Goal: Information Seeking & Learning: Learn about a topic

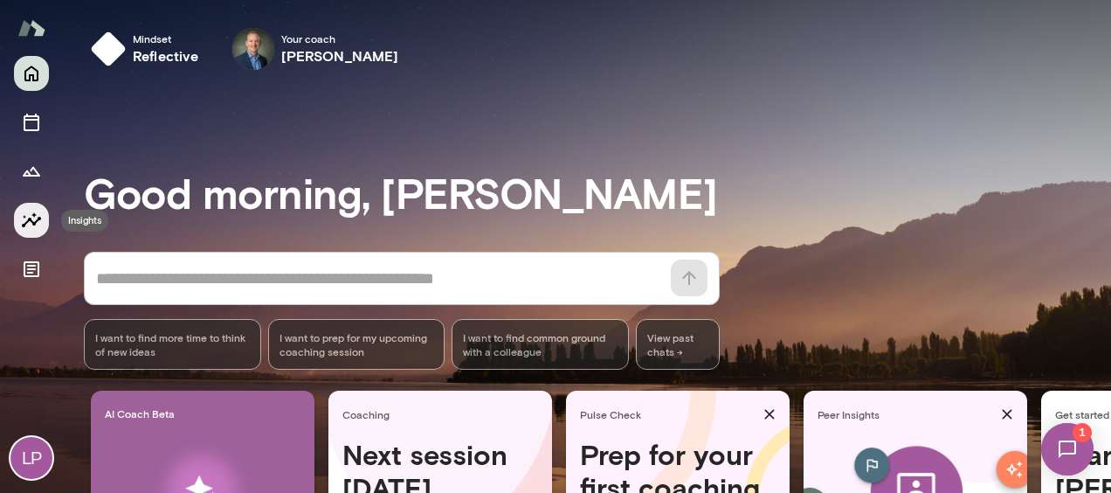
click at [31, 221] on icon "Insights" at bounding box center [31, 219] width 19 height 15
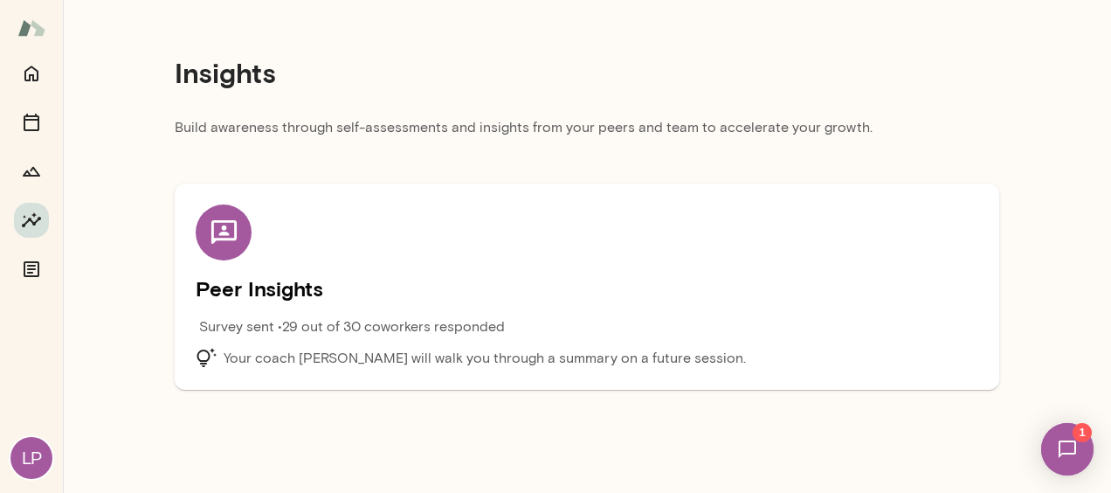
click at [240, 232] on div at bounding box center [224, 232] width 56 height 56
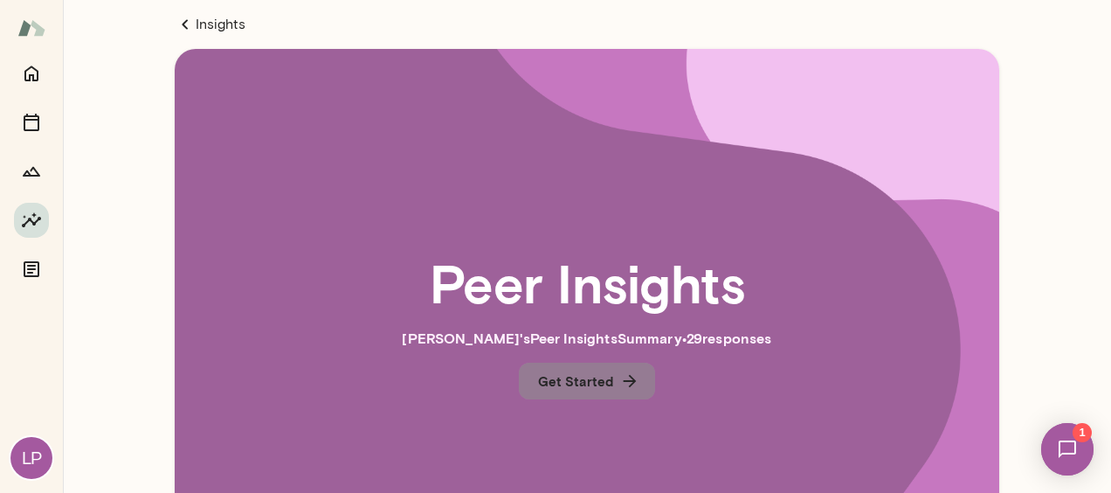
click at [589, 385] on button "Get Started" at bounding box center [587, 381] width 136 height 37
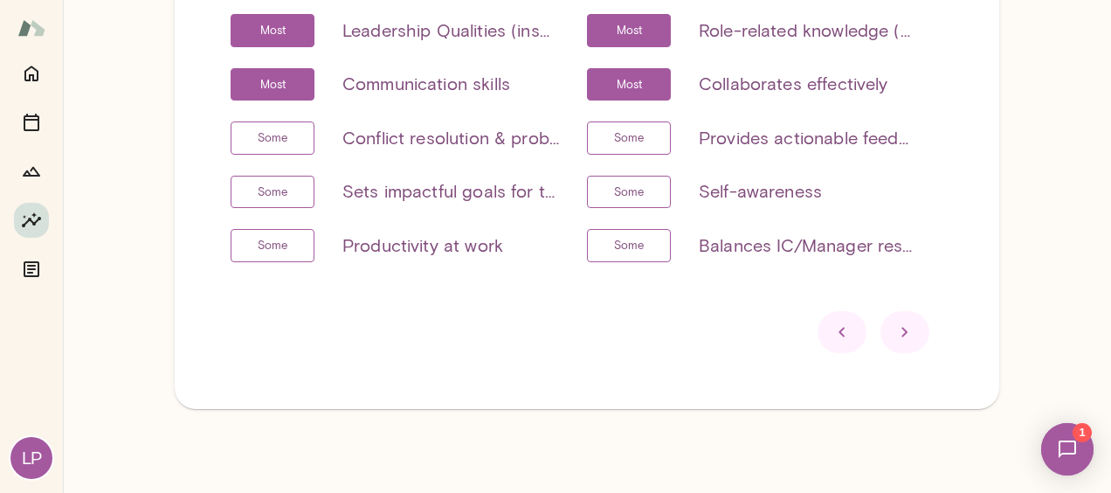
click at [895, 326] on icon at bounding box center [905, 331] width 21 height 21
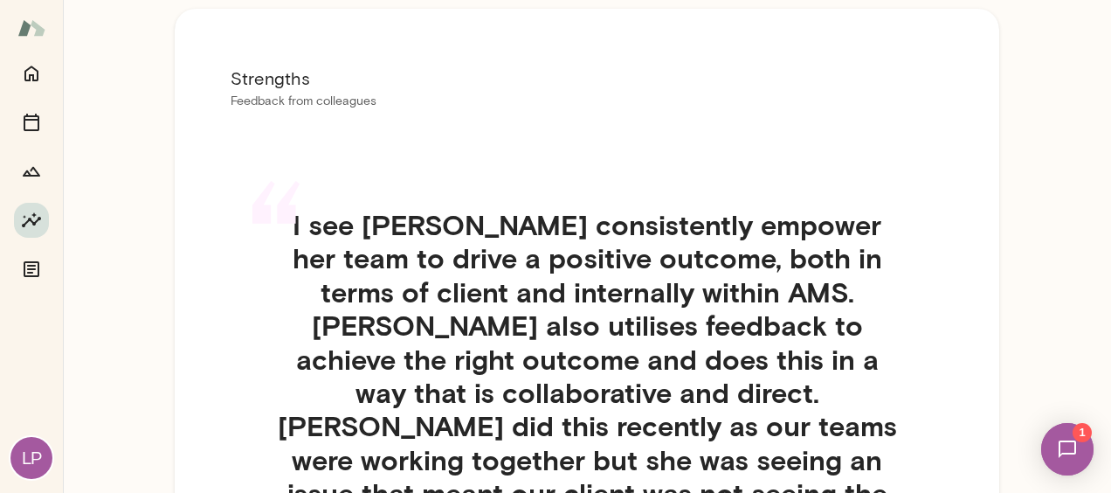
scroll to position [128, 0]
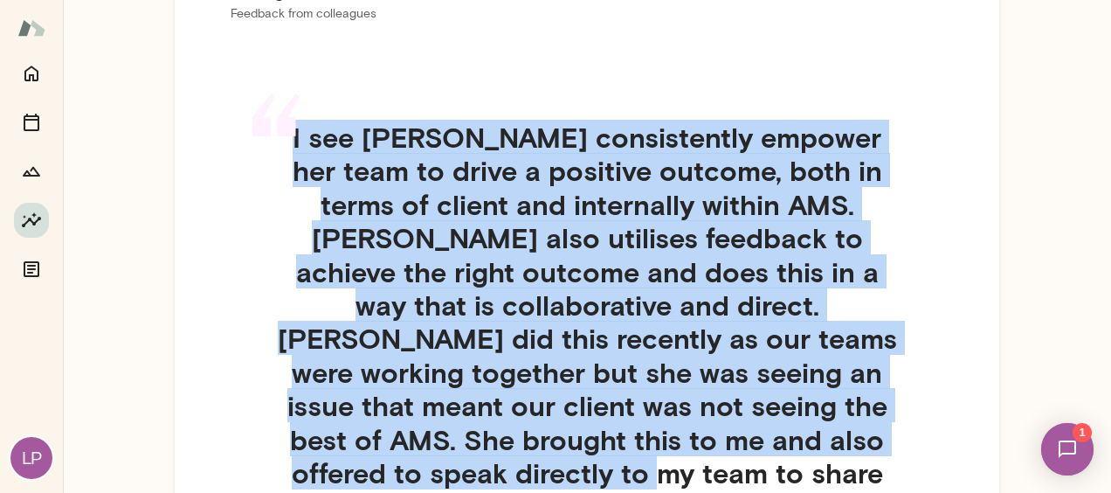
drag, startPoint x: 283, startPoint y: 142, endPoint x: 598, endPoint y: 468, distance: 452.9
click at [598, 468] on div "“ I see [PERSON_NAME] consistently empower her team to drive a positive outcome…" at bounding box center [587, 343] width 713 height 529
drag, startPoint x: 598, startPoint y: 468, endPoint x: 566, endPoint y: 349, distance: 123.8
copy div "“ I see [PERSON_NAME] consistently empower her team to drive a positive outcome…"
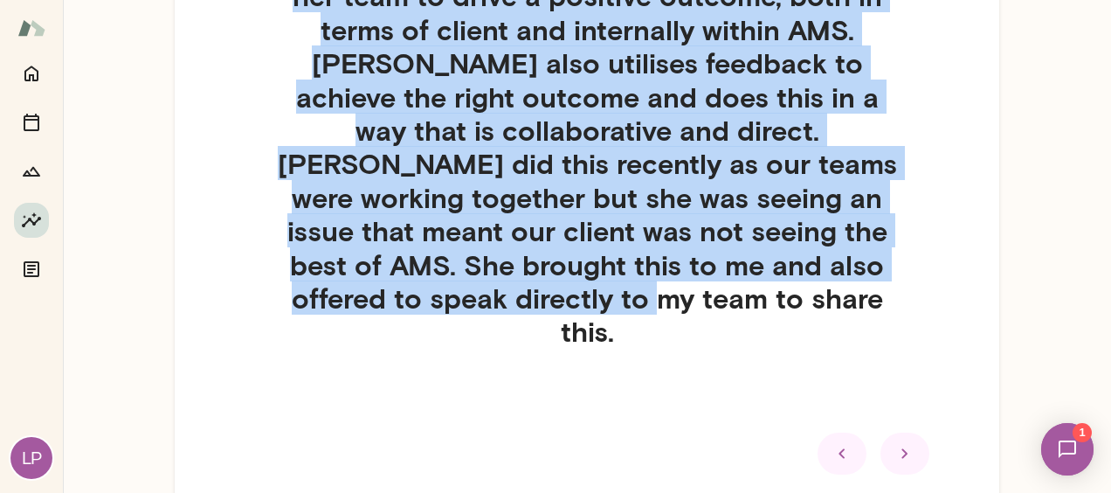
click at [895, 443] on icon at bounding box center [905, 453] width 21 height 21
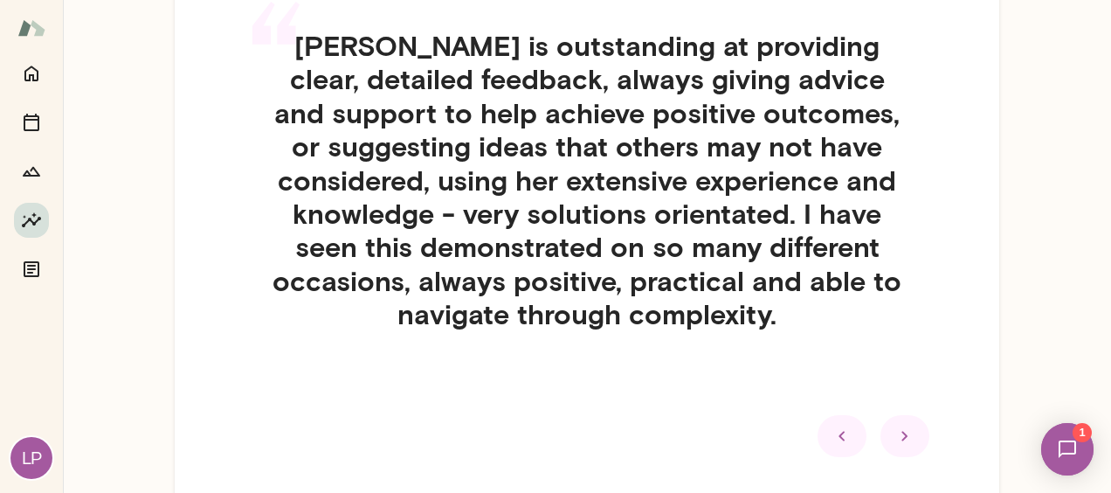
scroll to position [128, 0]
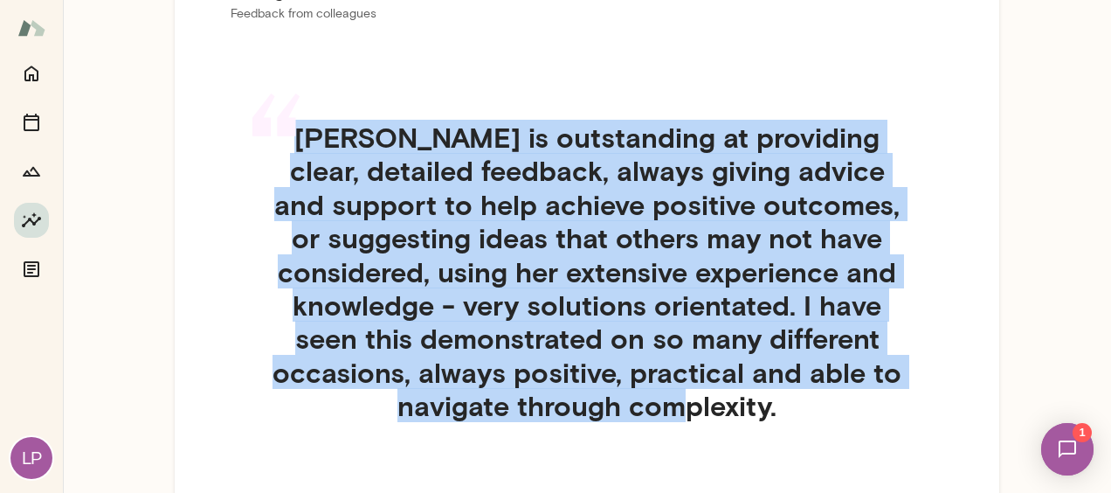
drag, startPoint x: 840, startPoint y: 407, endPoint x: 325, endPoint y: 146, distance: 577.9
click at [325, 146] on h4 "[PERSON_NAME] is outstanding at providing clear, detailed feedback, always givi…" at bounding box center [587, 272] width 713 height 302
drag, startPoint x: 325, startPoint y: 146, endPoint x: 423, endPoint y: 196, distance: 109.8
copy h4 "[PERSON_NAME] is outstanding at providing clear, detailed feedback, always givi…"
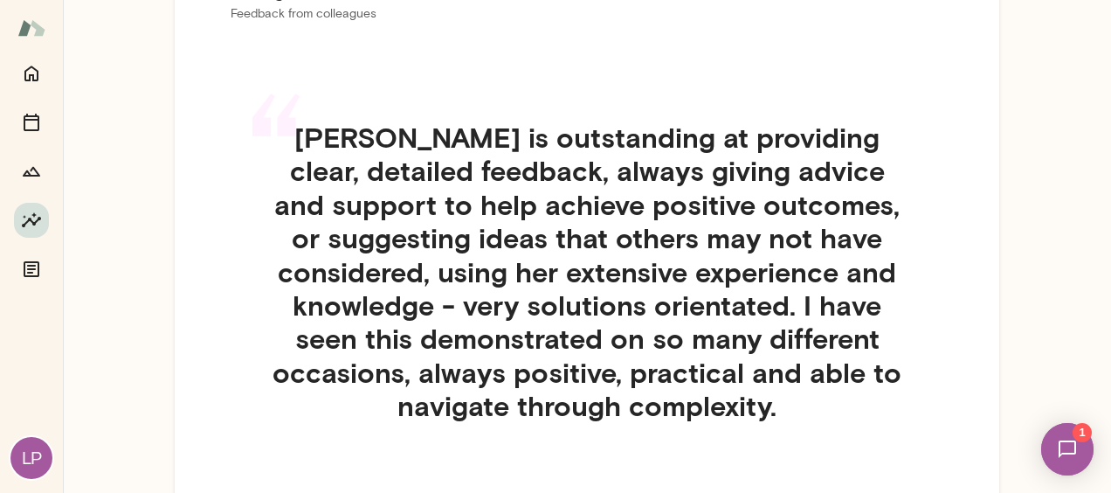
click at [970, 411] on div "Strengths Feedback from colleagues “ [PERSON_NAME] is outstanding at providing …" at bounding box center [587, 262] width 825 height 683
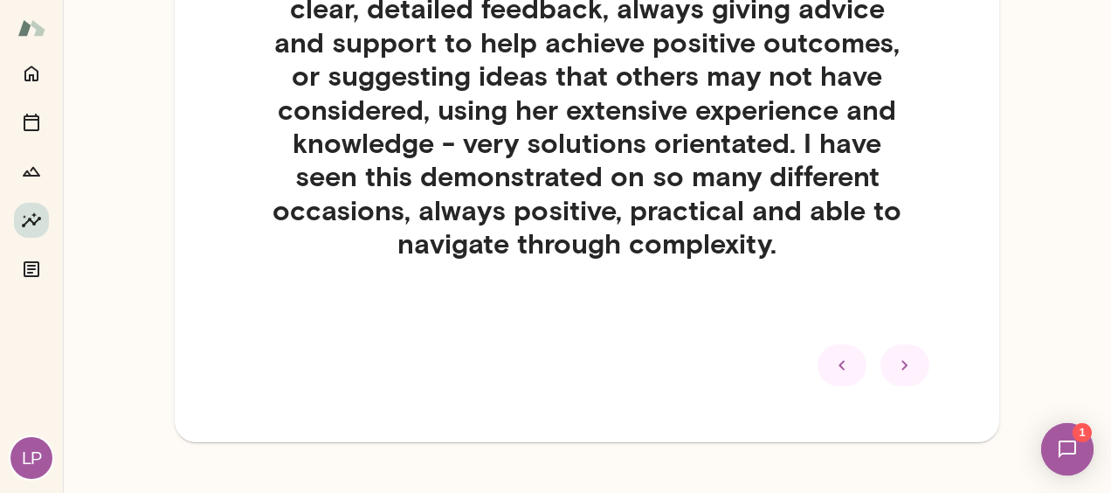
scroll to position [302, 0]
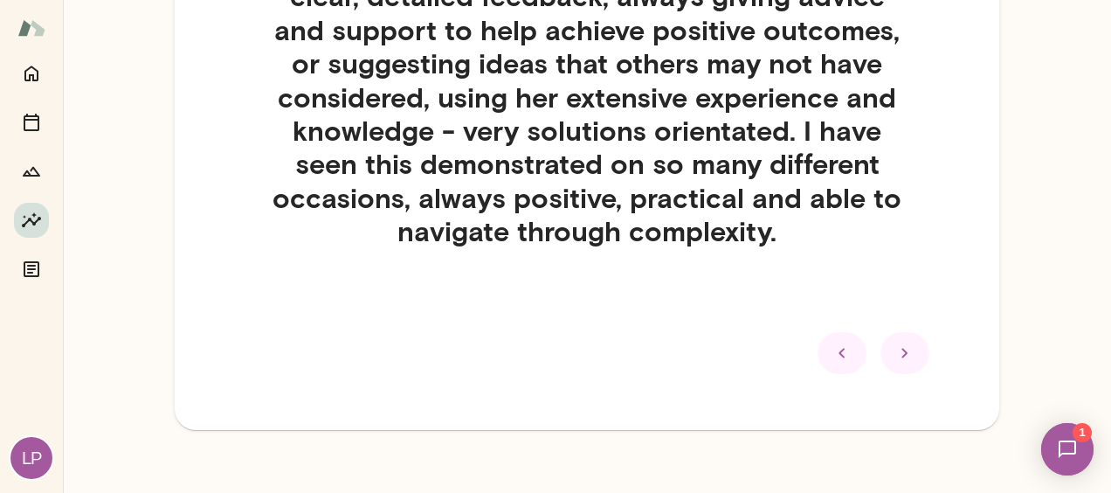
click at [895, 348] on icon at bounding box center [905, 352] width 21 height 21
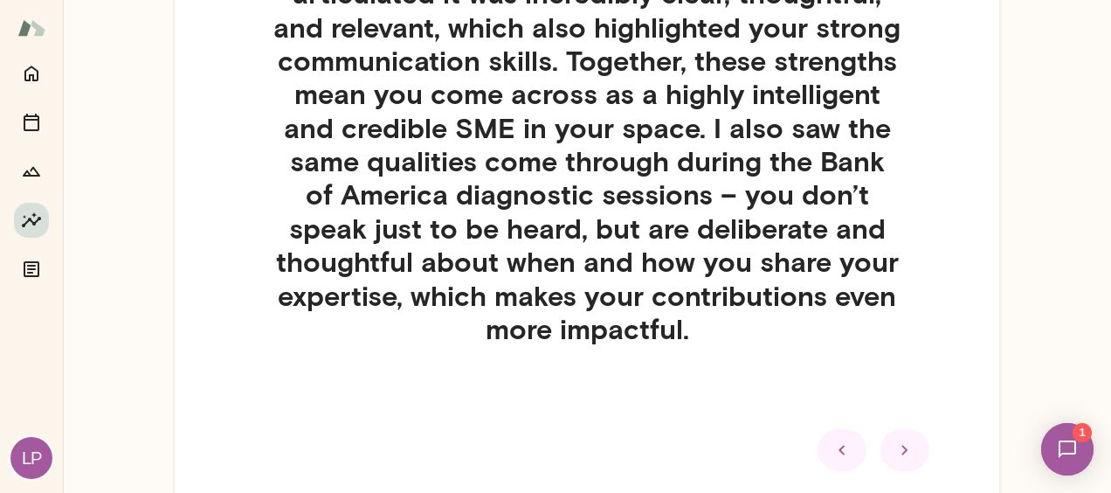
scroll to position [564, 0]
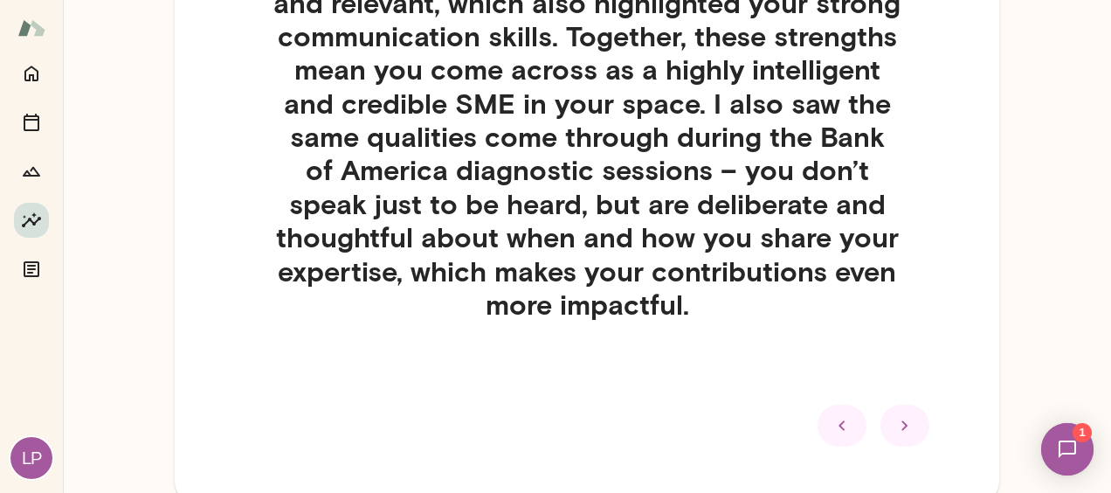
click at [895, 416] on icon at bounding box center [905, 425] width 21 height 21
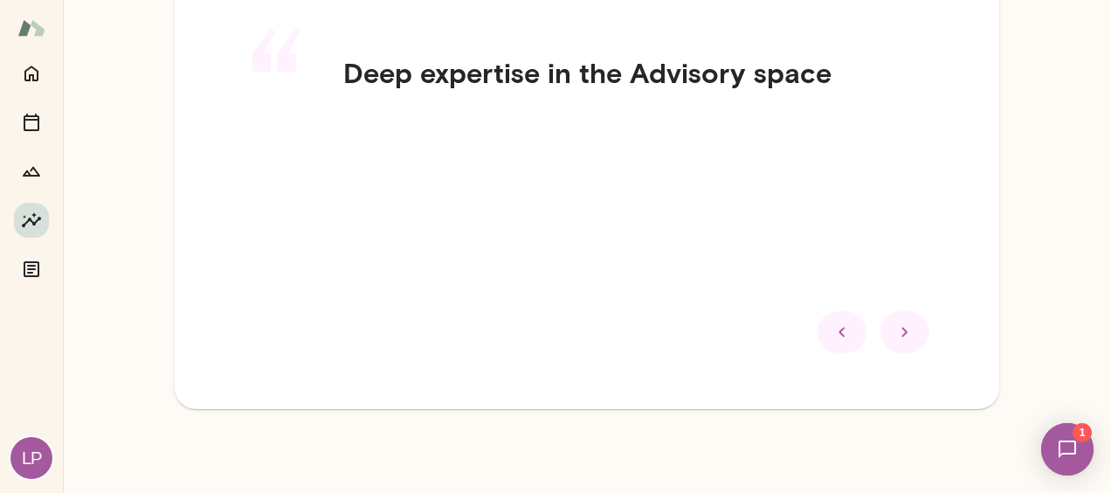
scroll to position [192, 0]
click at [902, 332] on icon at bounding box center [905, 332] width 6 height 10
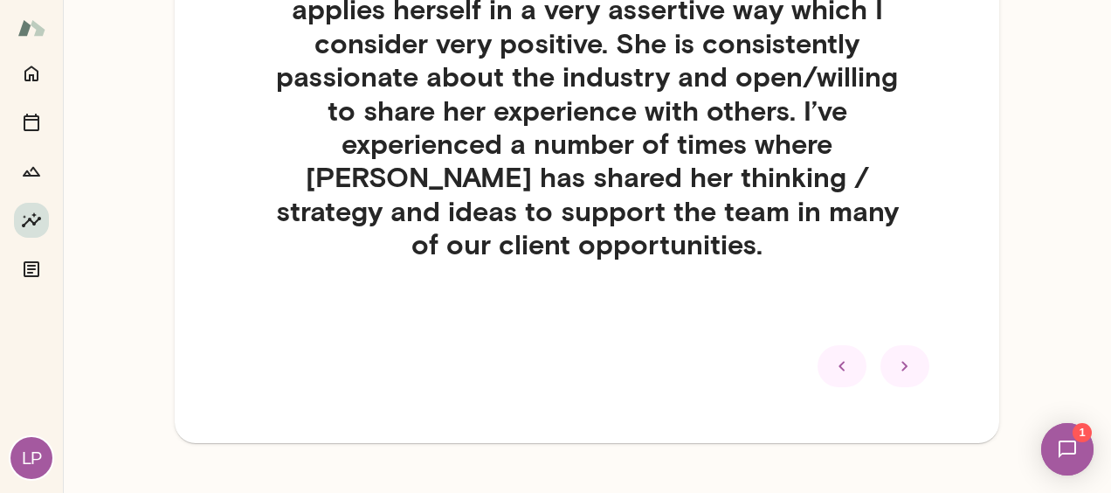
scroll to position [202, 0]
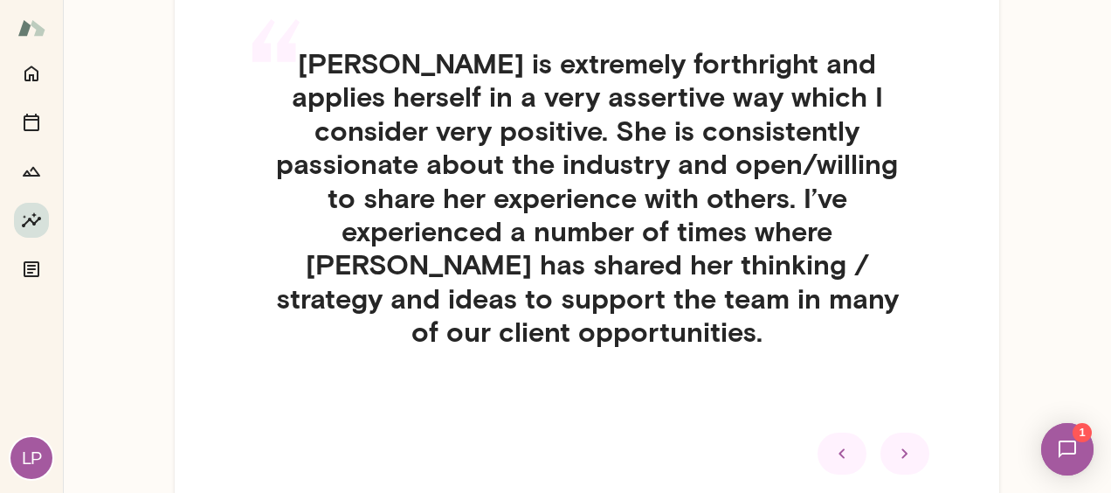
click at [895, 443] on icon at bounding box center [905, 453] width 21 height 21
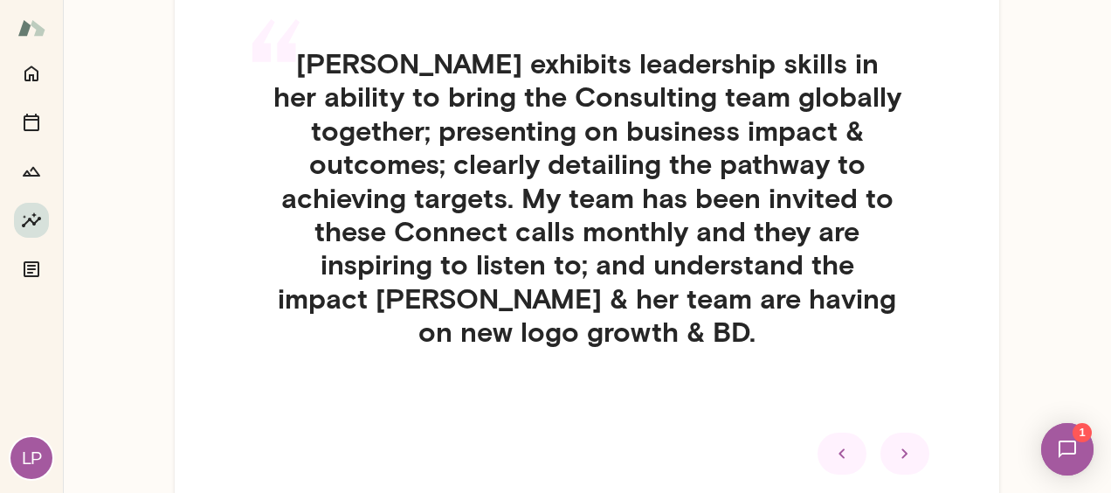
click at [895, 449] on icon at bounding box center [905, 453] width 21 height 21
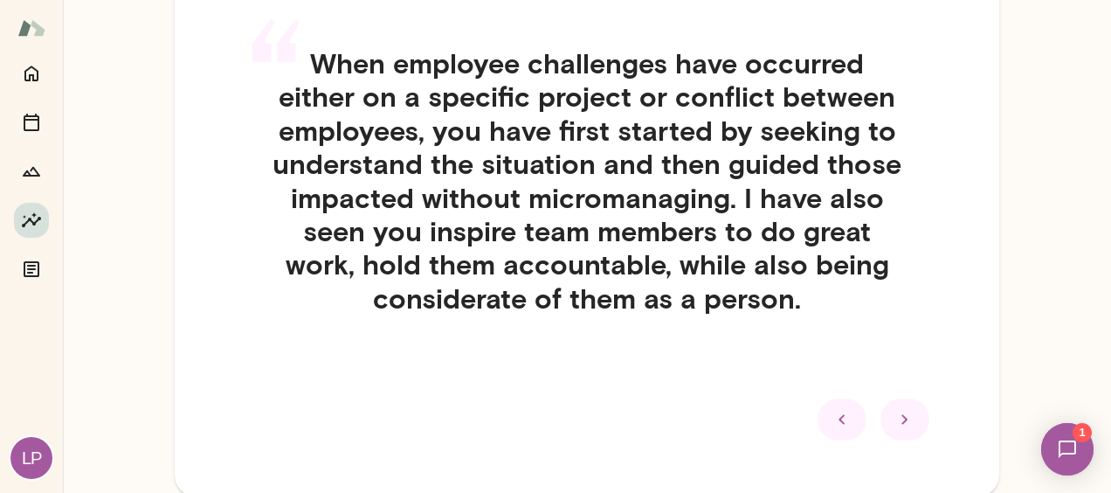
click at [886, 405] on div at bounding box center [905, 419] width 49 height 42
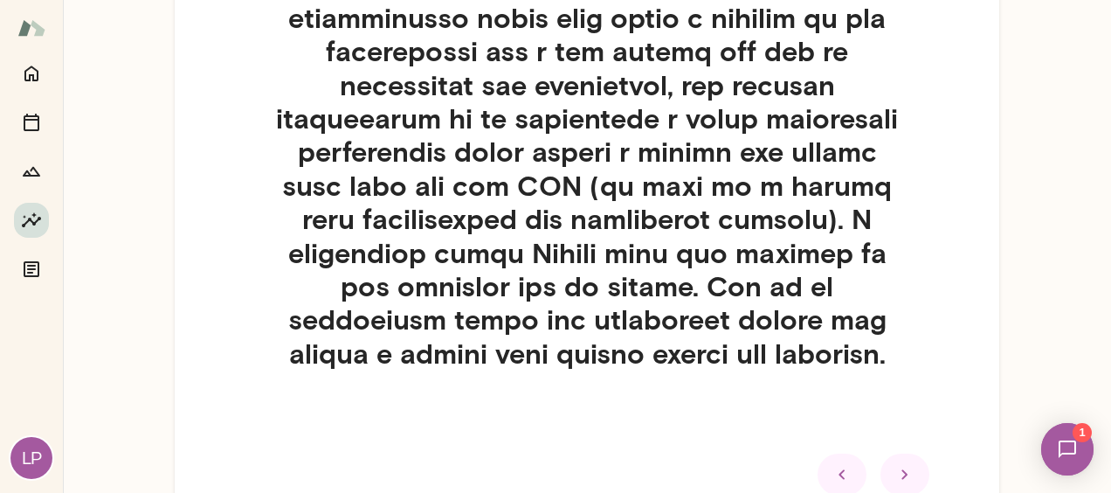
scroll to position [1497, 0]
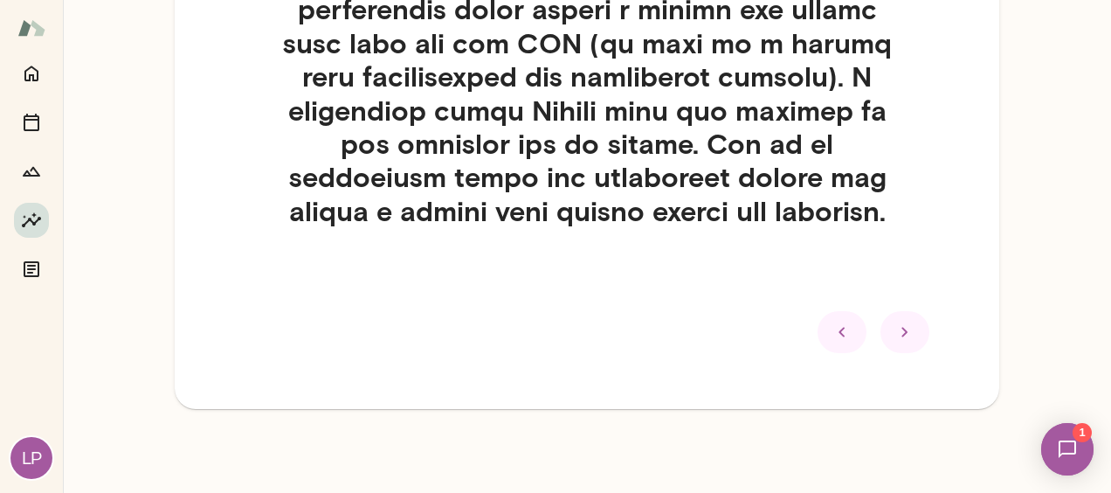
click at [898, 329] on icon at bounding box center [905, 331] width 21 height 21
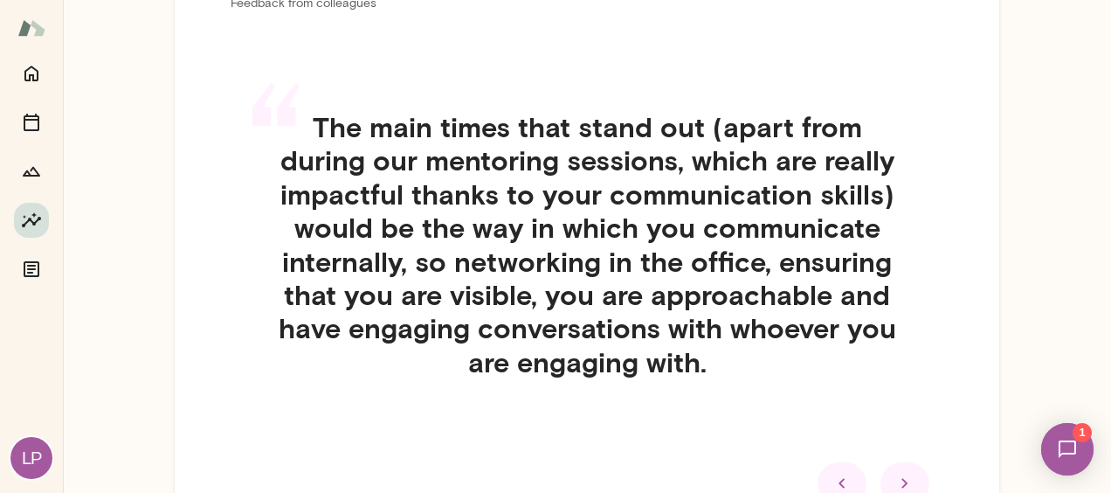
scroll to position [114, 0]
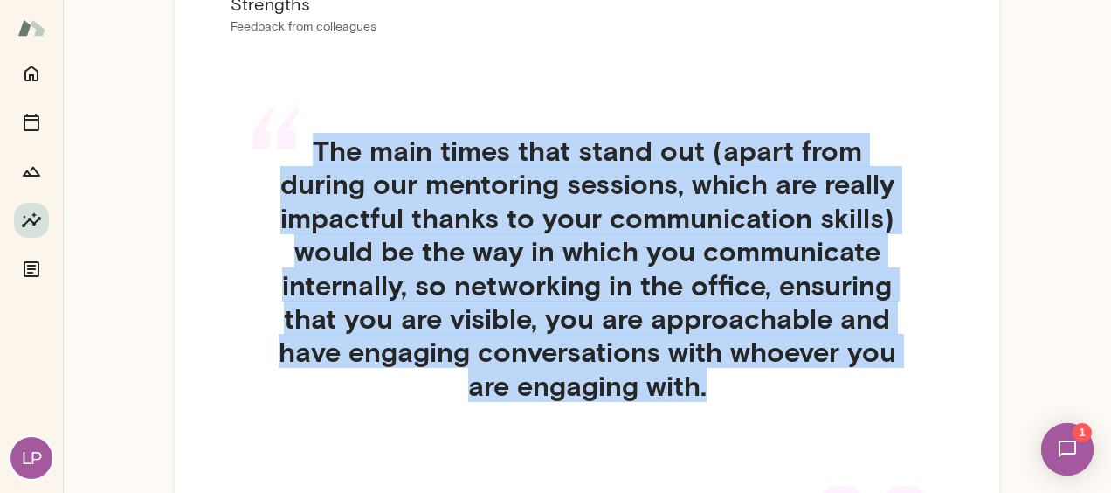
drag, startPoint x: 311, startPoint y: 149, endPoint x: 726, endPoint y: 377, distance: 473.5
click at [726, 377] on h4 "The main times that stand out (apart from during our mentoring sessions, which …" at bounding box center [587, 268] width 713 height 268
drag, startPoint x: 726, startPoint y: 377, endPoint x: 608, endPoint y: 271, distance: 159.0
copy h4 "The main times that stand out (apart from during our mentoring sessions, which …"
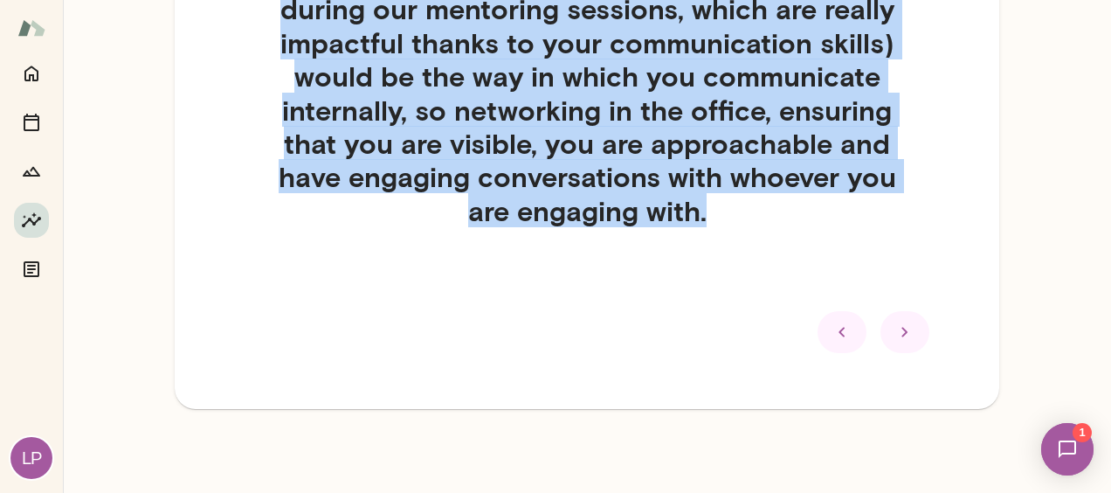
click at [895, 321] on icon at bounding box center [905, 331] width 21 height 21
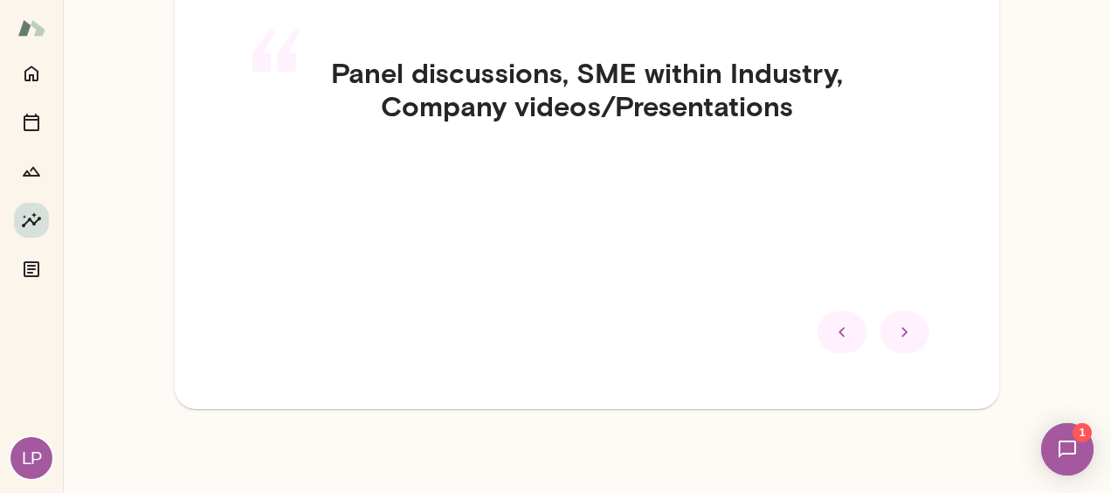
click at [895, 326] on icon at bounding box center [905, 331] width 21 height 21
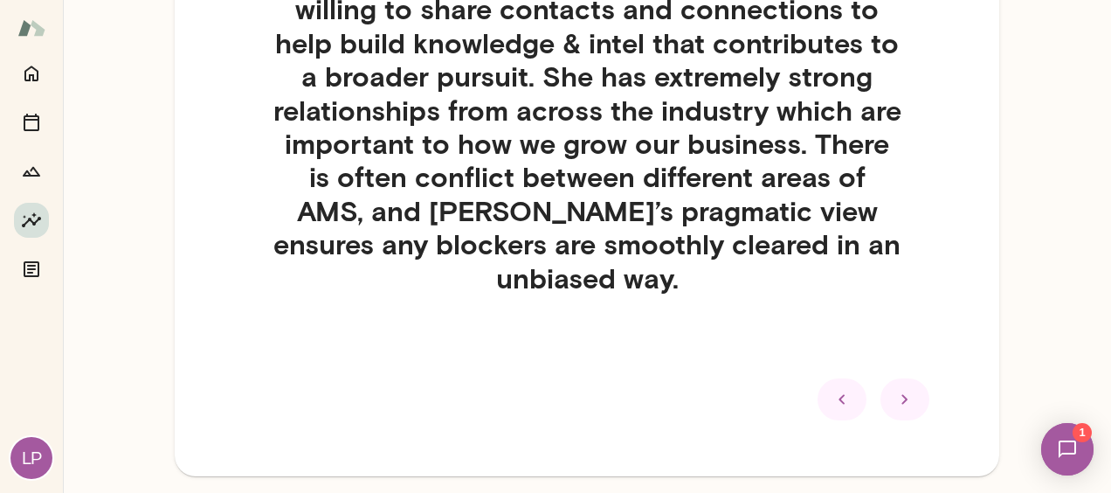
click at [892, 326] on div "“ [PERSON_NAME] is always growth focused, and willing to share contacts and con…" at bounding box center [587, 147] width 713 height 461
click at [895, 394] on icon at bounding box center [905, 399] width 21 height 21
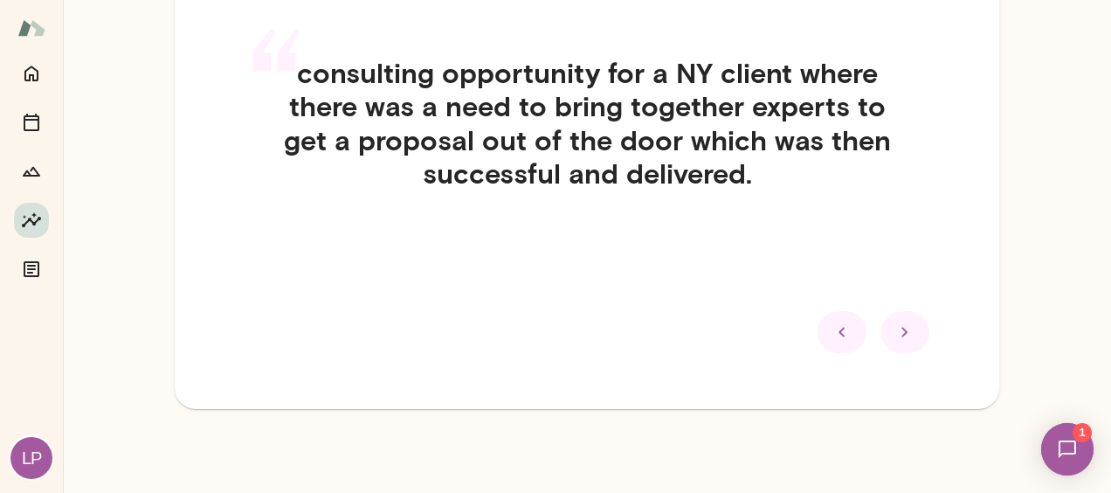
click at [888, 397] on div "Strengths Feedback from colleagues “ consulting opportunity for a NY client whe…" at bounding box center [587, 133] width 825 height 552
click at [895, 335] on icon at bounding box center [905, 331] width 21 height 21
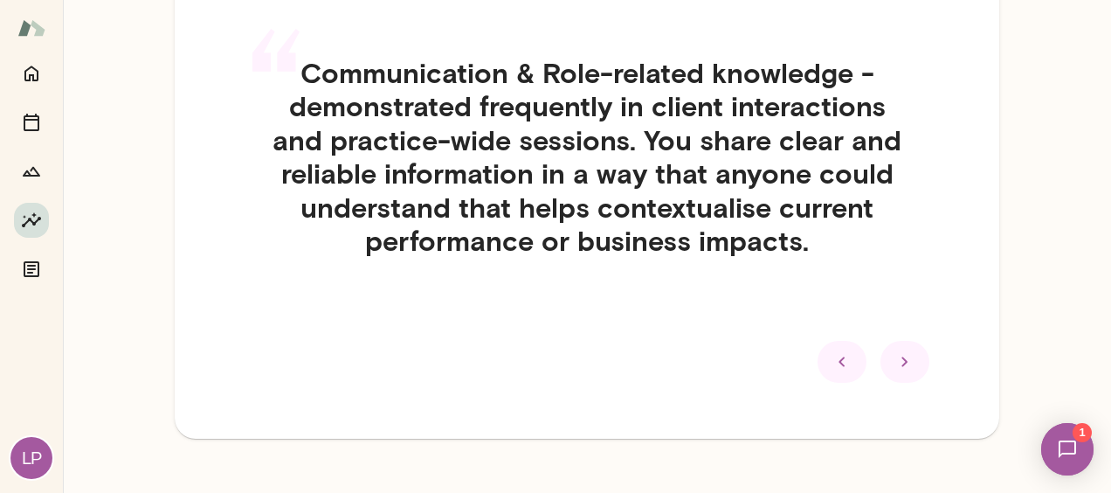
click at [895, 365] on icon at bounding box center [905, 361] width 21 height 21
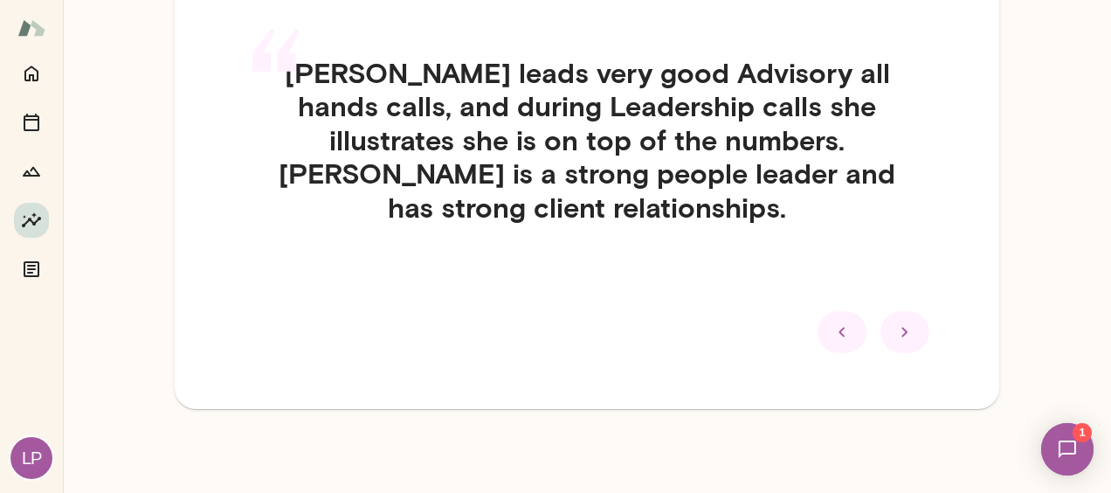
click at [895, 327] on icon at bounding box center [905, 331] width 21 height 21
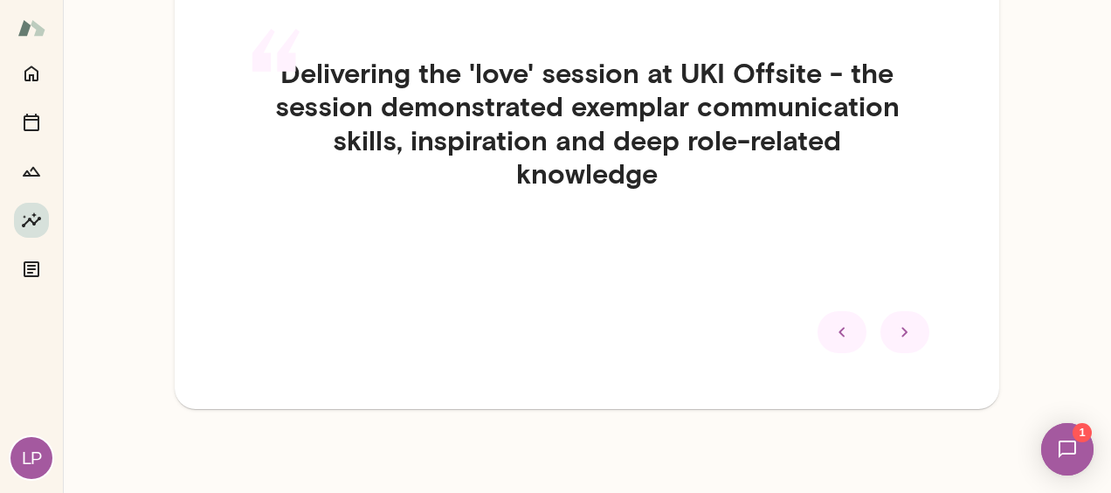
click at [895, 334] on icon at bounding box center [905, 331] width 21 height 21
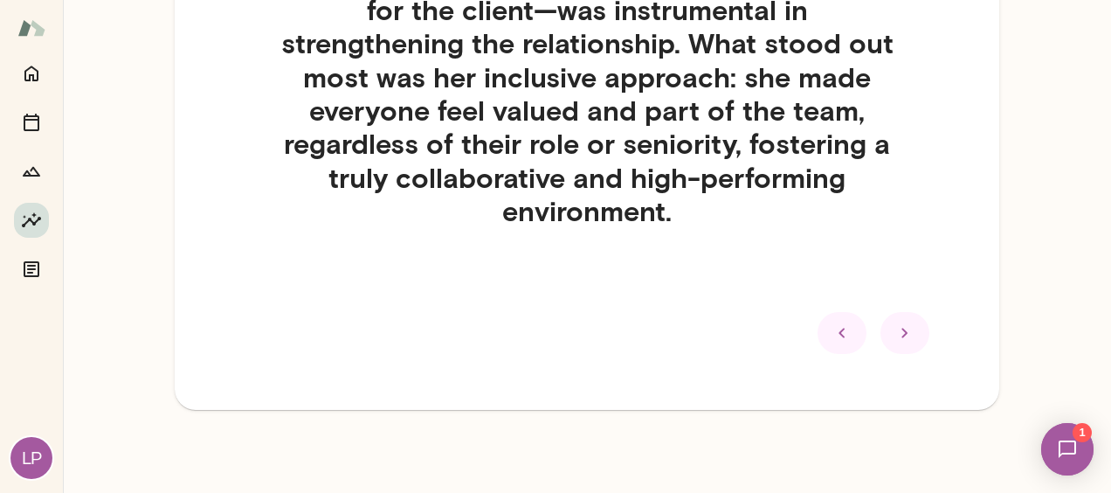
click at [902, 332] on icon at bounding box center [905, 333] width 6 height 10
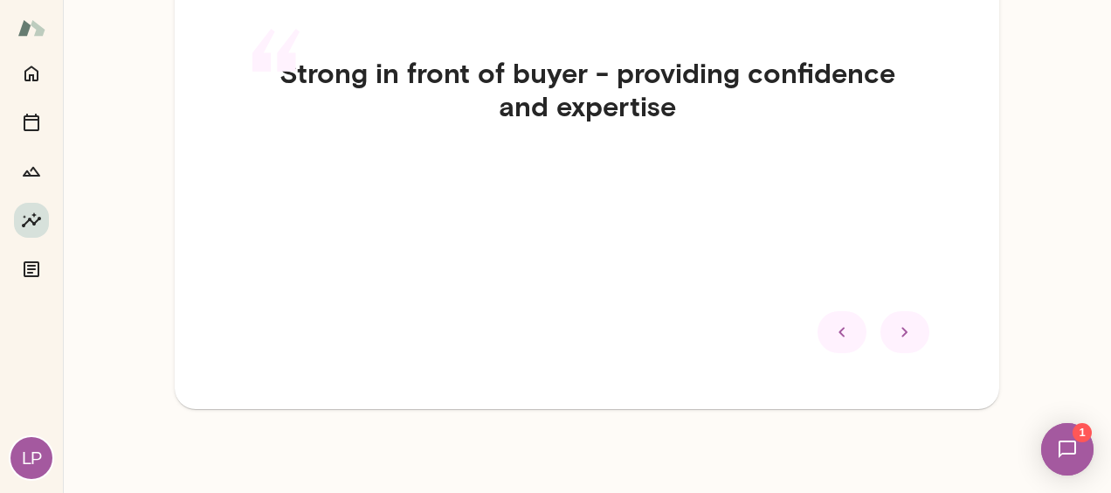
click at [902, 332] on icon at bounding box center [905, 332] width 6 height 10
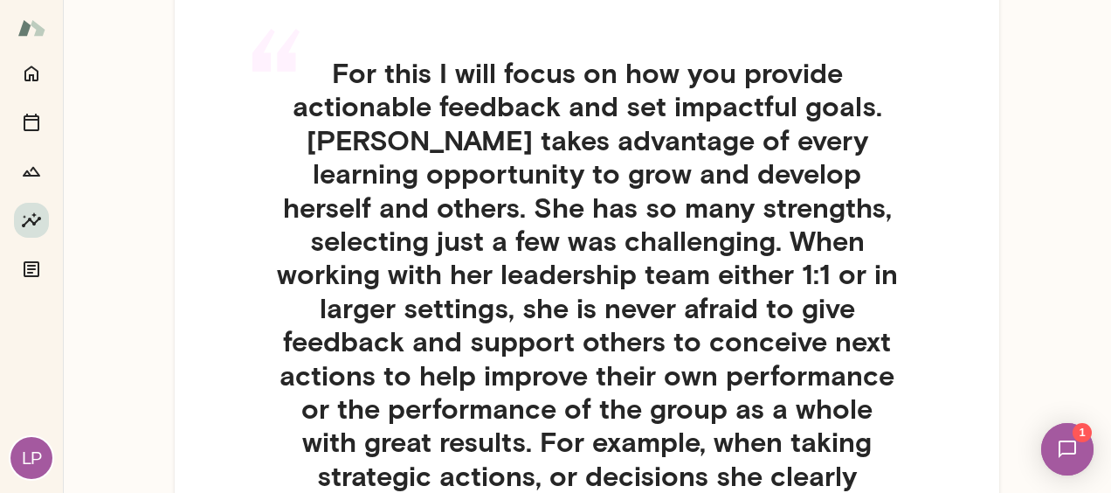
scroll to position [591, 0]
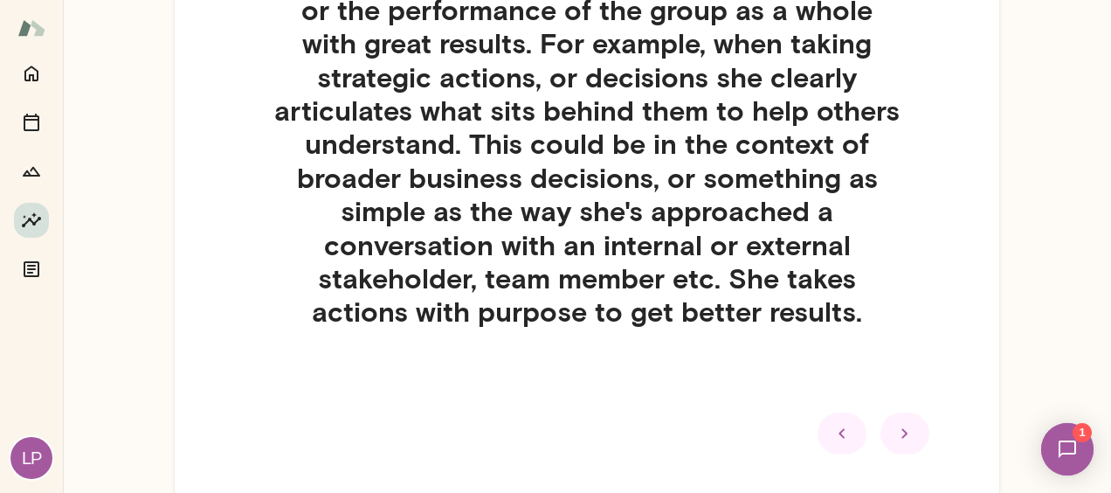
click at [895, 444] on icon at bounding box center [905, 433] width 21 height 21
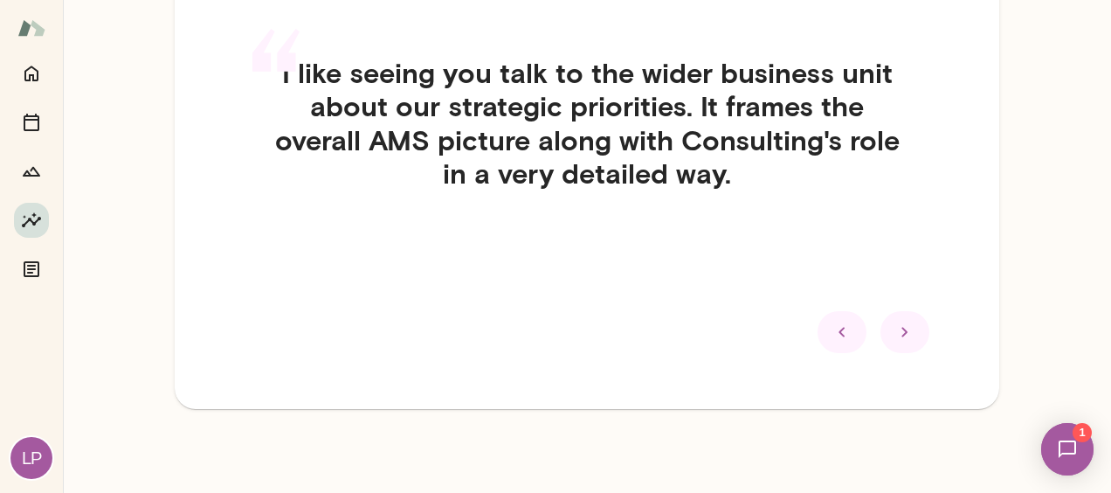
click at [902, 330] on icon at bounding box center [905, 332] width 6 height 10
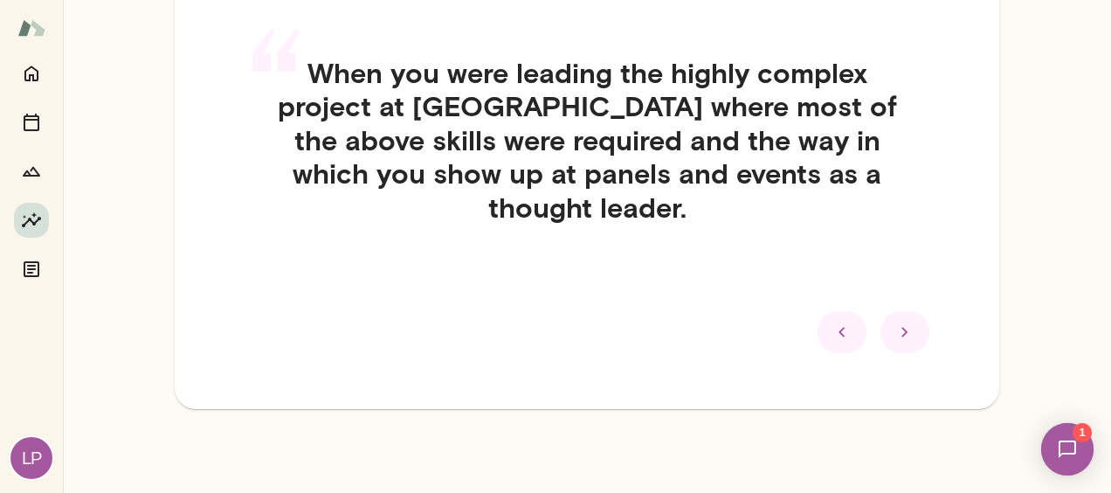
click at [900, 329] on icon at bounding box center [905, 331] width 21 height 21
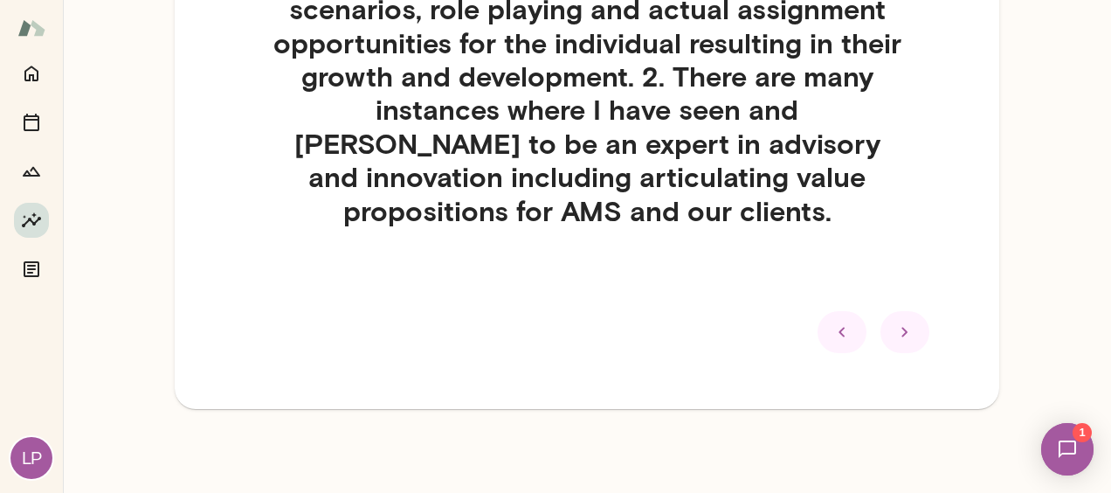
click at [895, 328] on icon at bounding box center [905, 331] width 21 height 21
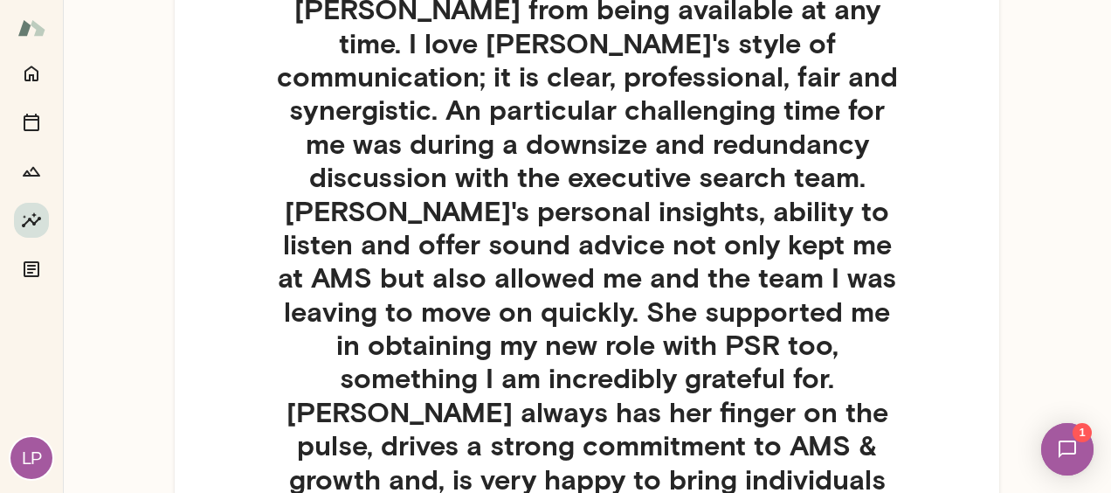
scroll to position [591, 0]
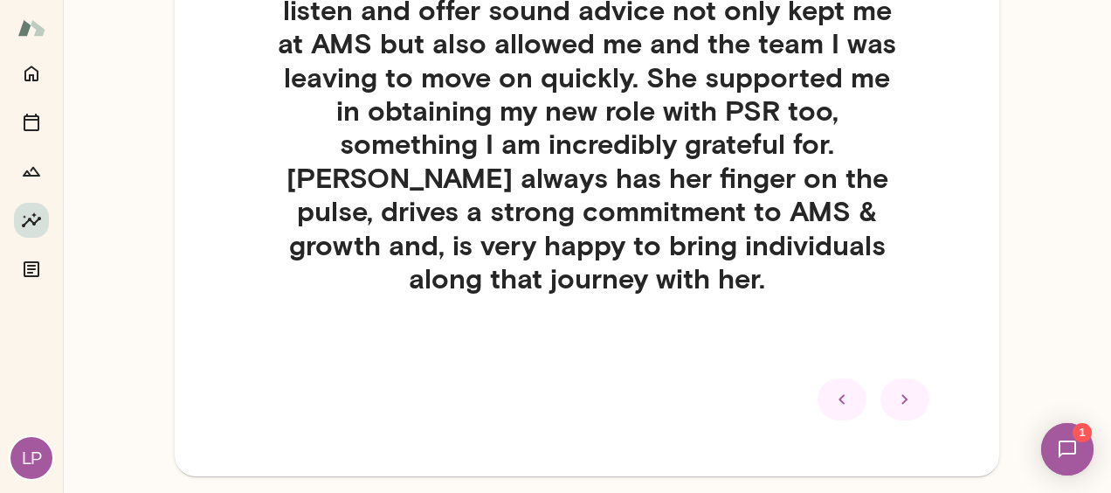
click at [895, 389] on icon at bounding box center [905, 399] width 21 height 21
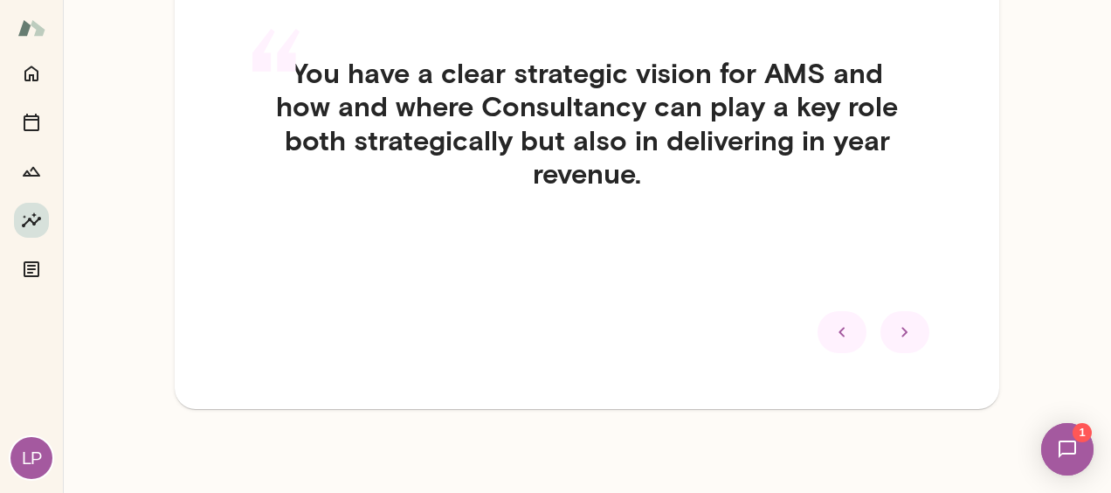
click at [895, 329] on icon at bounding box center [905, 331] width 21 height 21
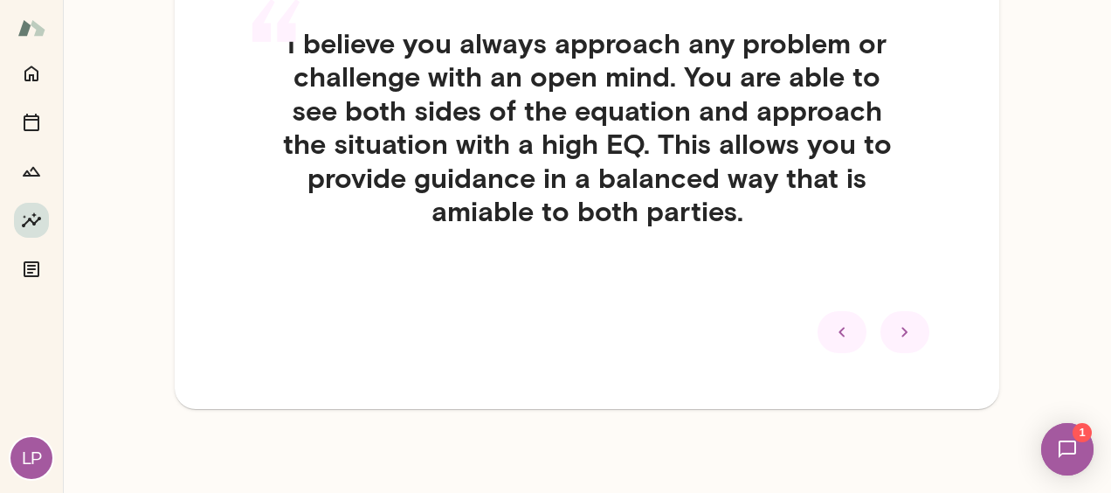
click at [902, 332] on icon at bounding box center [905, 333] width 6 height 10
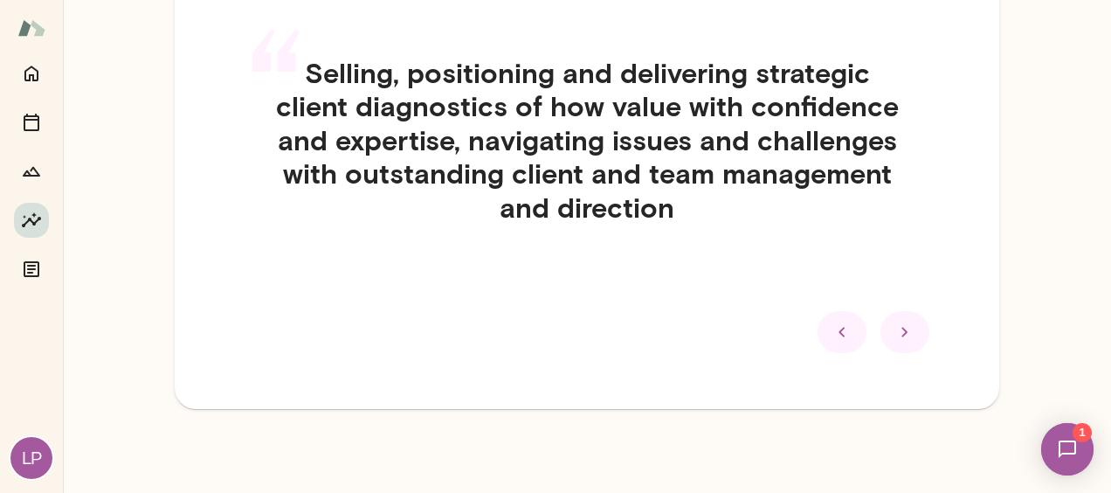
click at [895, 339] on icon at bounding box center [905, 331] width 21 height 21
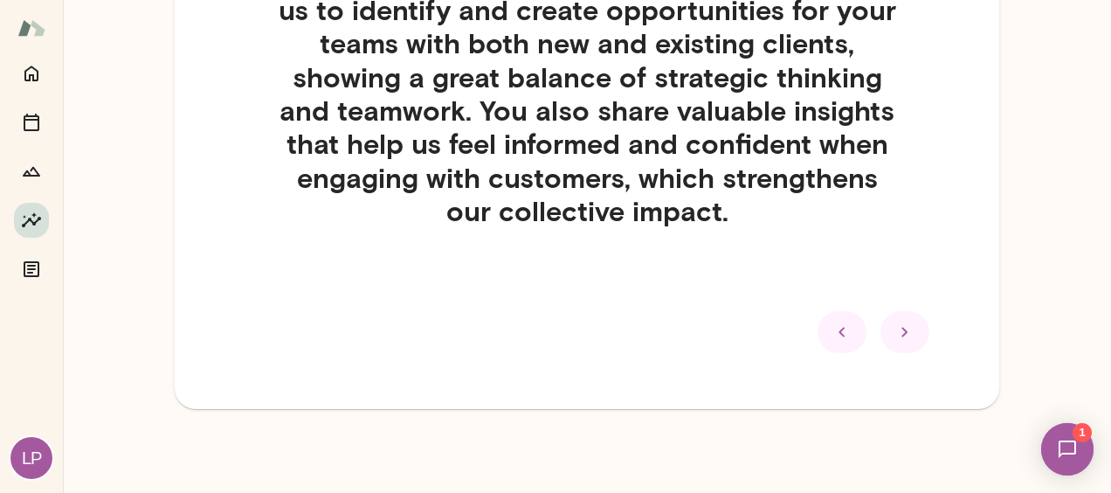
click at [895, 332] on icon at bounding box center [905, 331] width 21 height 21
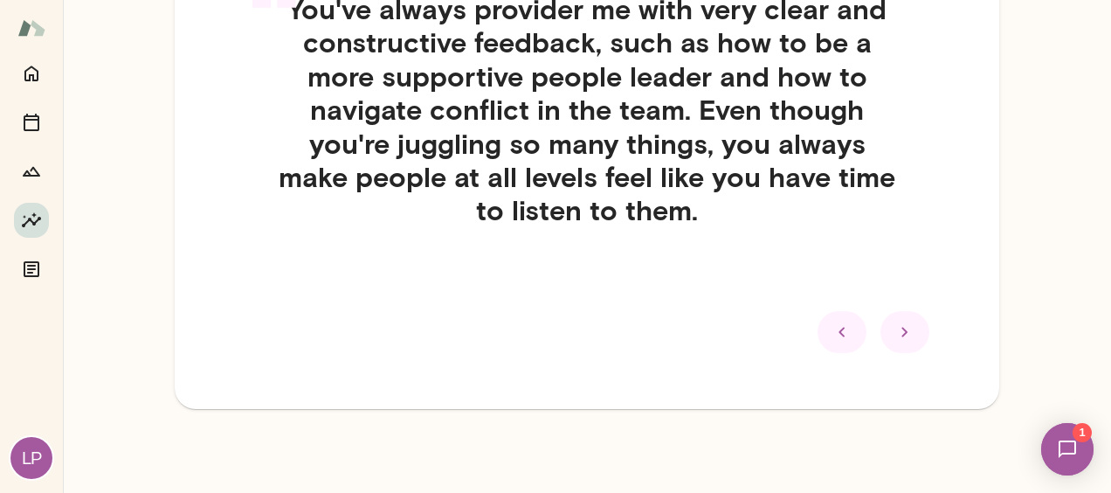
scroll to position [255, 0]
click at [895, 332] on icon at bounding box center [905, 332] width 21 height 21
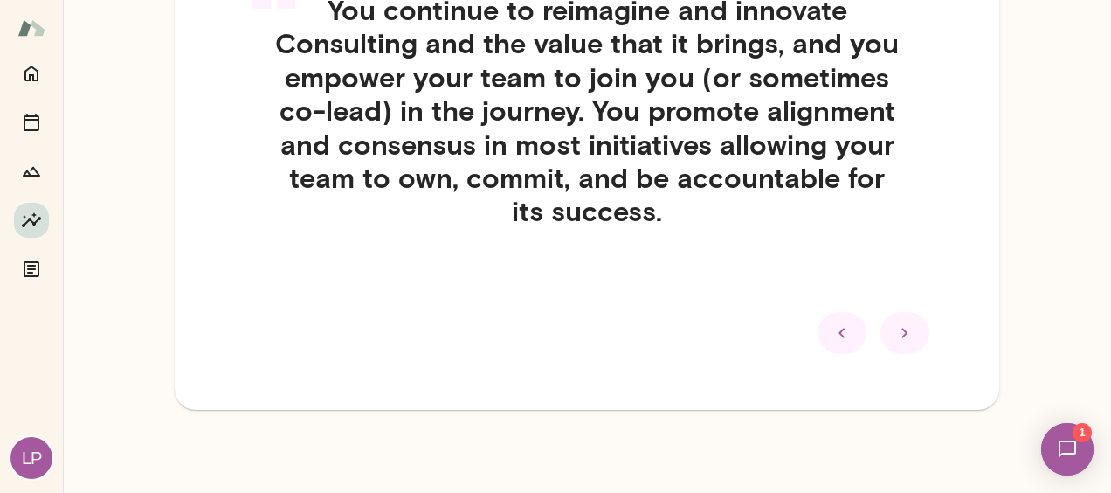
click at [895, 332] on icon at bounding box center [905, 332] width 21 height 21
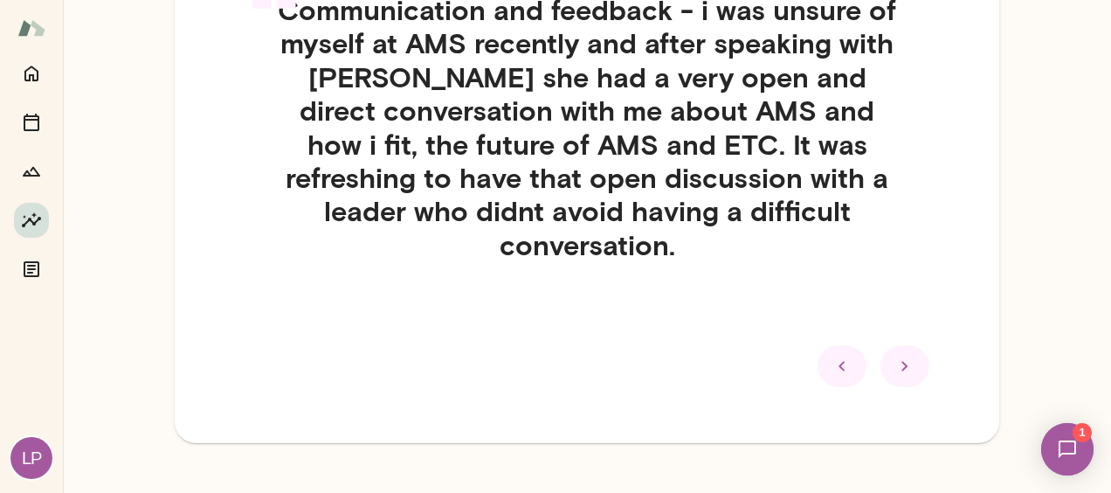
click at [895, 356] on icon at bounding box center [905, 366] width 21 height 21
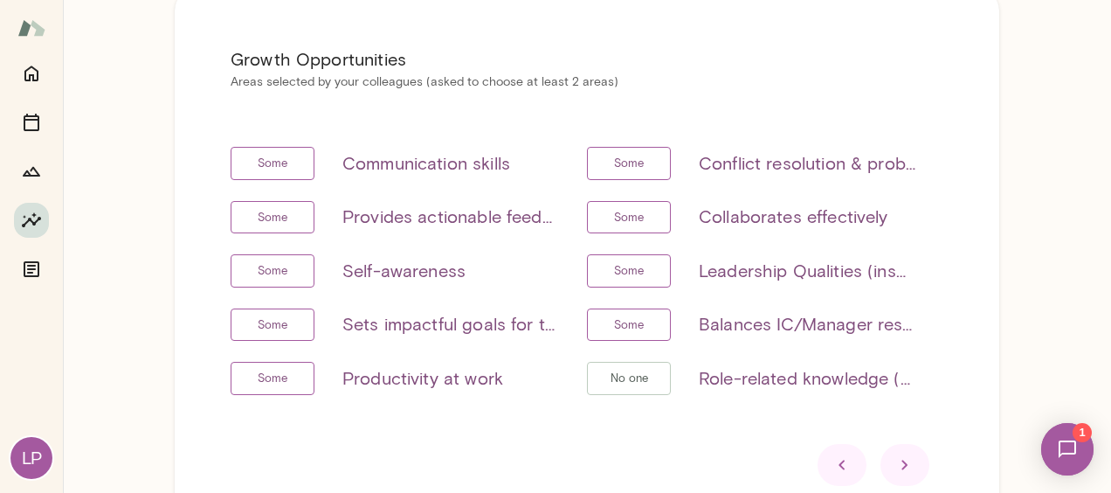
scroll to position [87, 0]
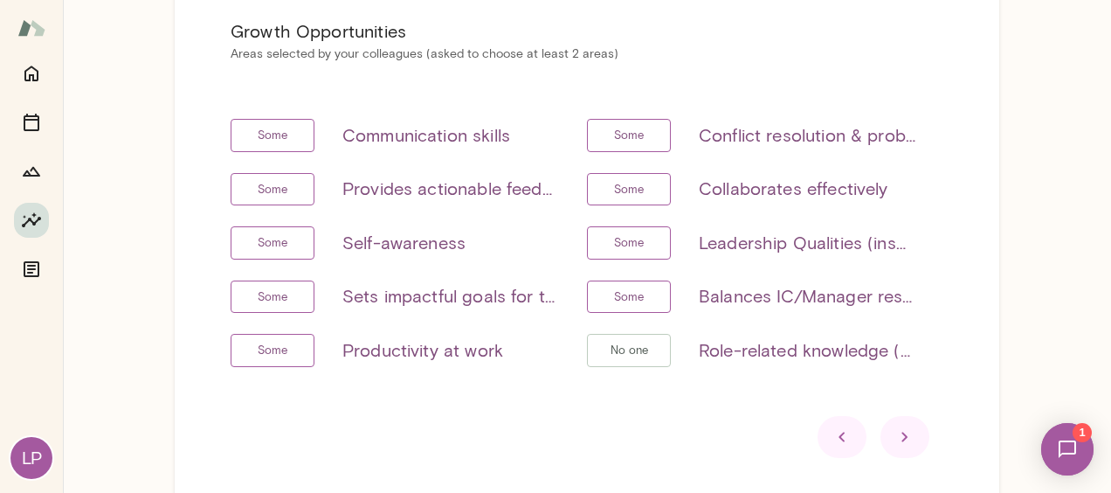
click at [895, 440] on icon at bounding box center [905, 436] width 21 height 21
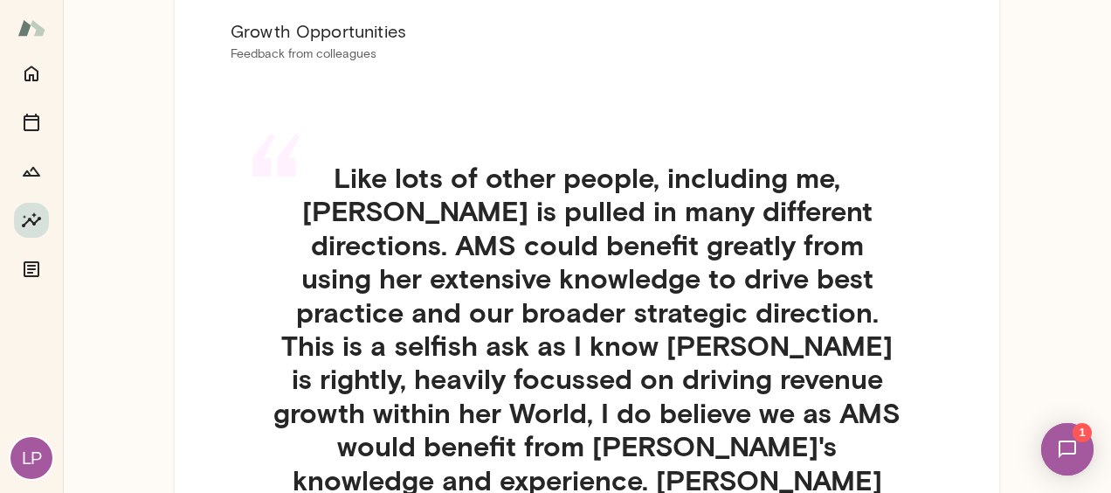
scroll to position [175, 0]
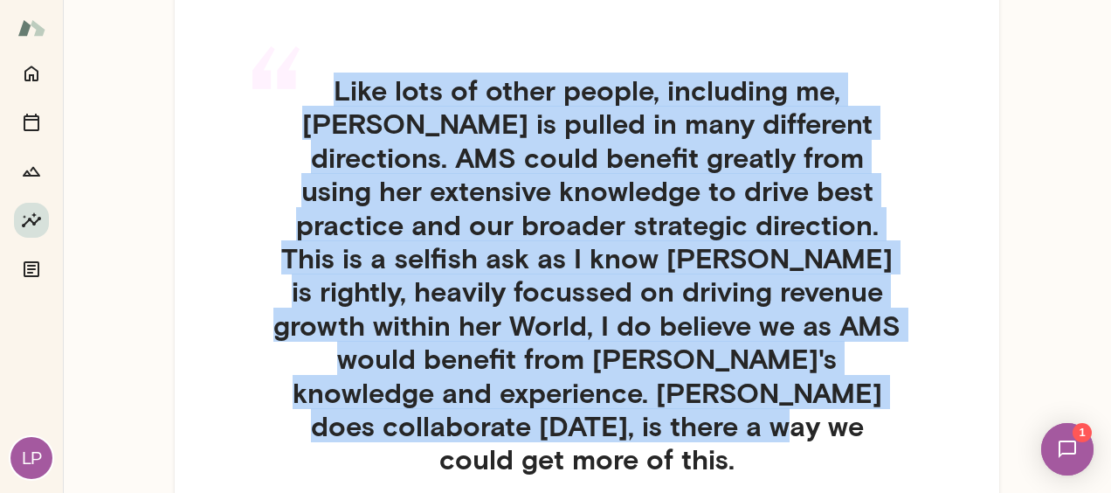
drag, startPoint x: 287, startPoint y: 93, endPoint x: 659, endPoint y: 414, distance: 491.8
click at [659, 414] on div "“ Like lots of other people, including me, [PERSON_NAME] is pulled in many diff…" at bounding box center [587, 295] width 713 height 529
drag, startPoint x: 659, startPoint y: 414, endPoint x: 598, endPoint y: 280, distance: 146.6
copy div "“ Like lots of other people, including me, [PERSON_NAME] is pulled in many diff…"
click at [928, 360] on h4 "Like lots of other people, including me, [PERSON_NAME] is pulled in many differ…" at bounding box center [587, 274] width 713 height 403
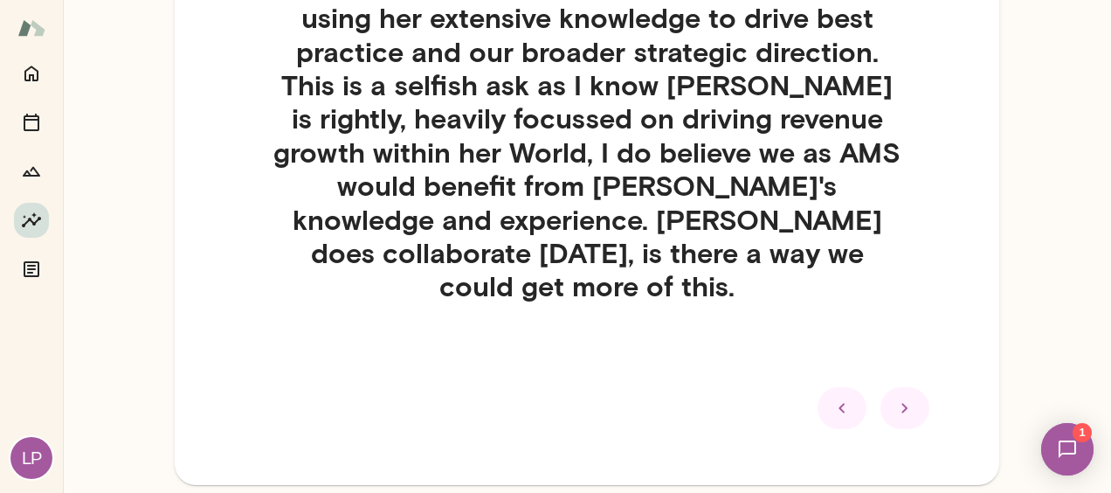
scroll to position [349, 0]
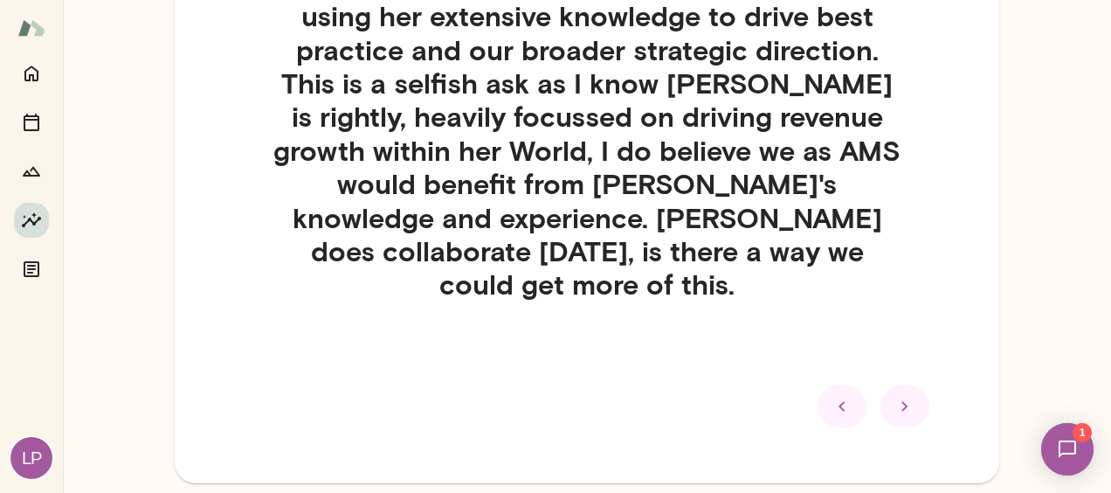
click at [896, 396] on icon at bounding box center [905, 406] width 21 height 21
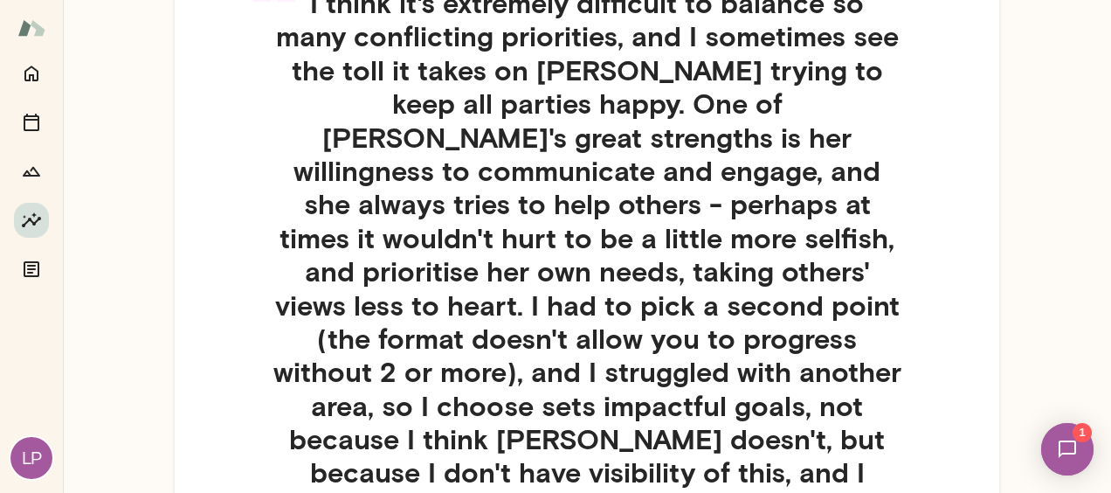
scroll to position [437, 0]
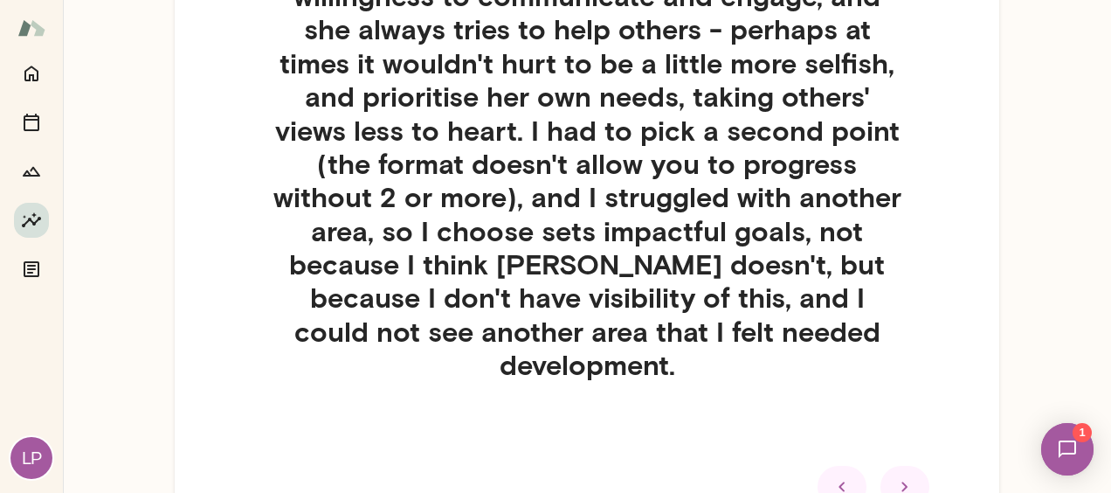
click at [895, 476] on icon at bounding box center [905, 486] width 21 height 21
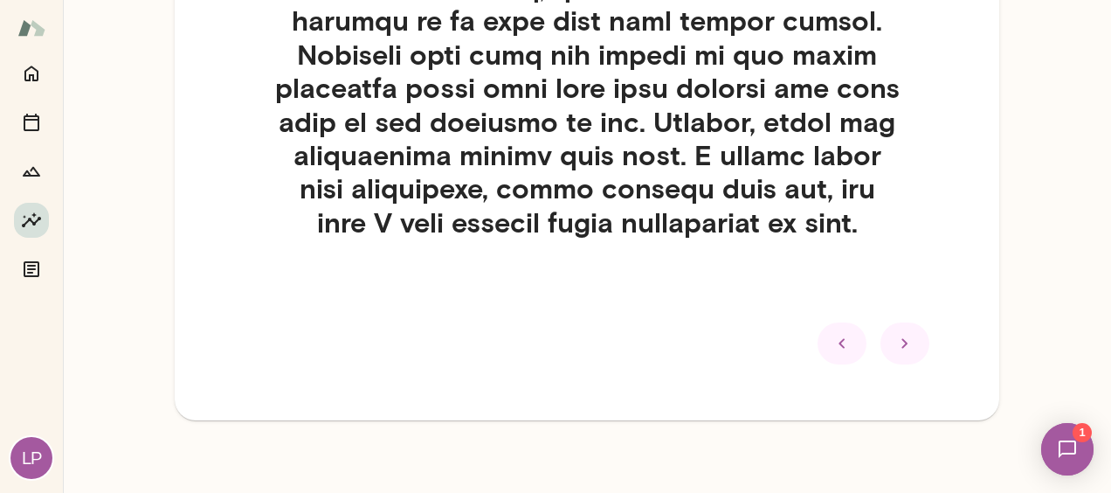
scroll to position [1531, 0]
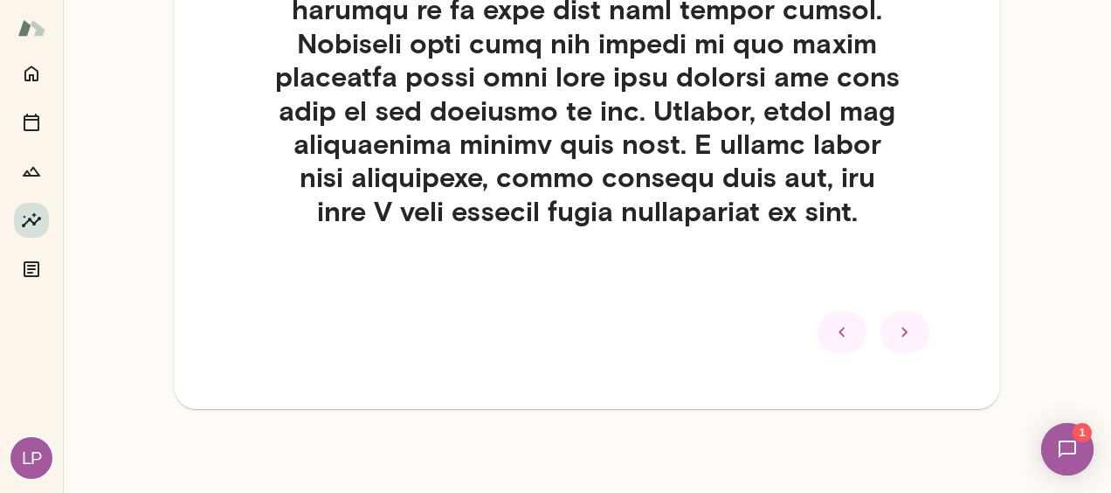
click at [896, 327] on icon at bounding box center [905, 331] width 21 height 21
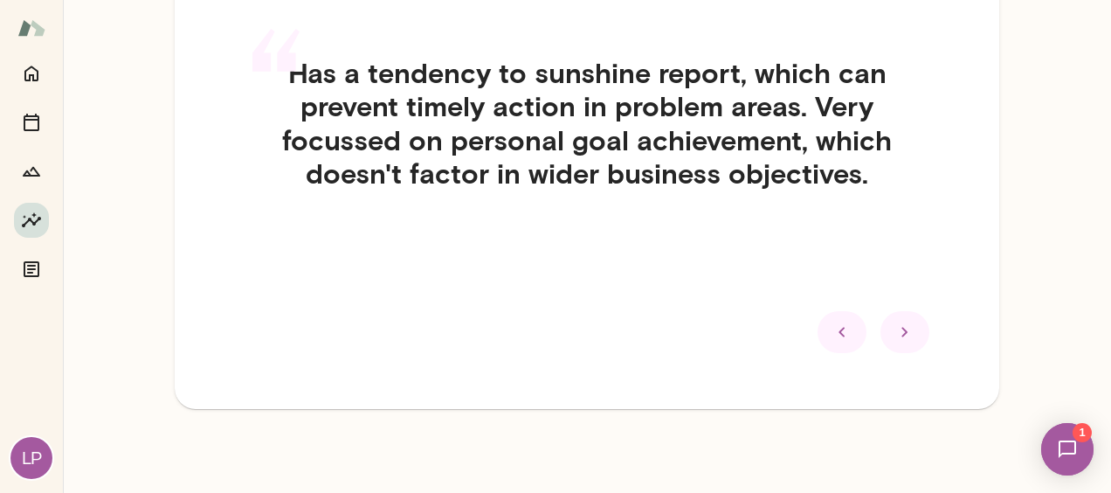
scroll to position [192, 0]
click at [895, 325] on icon at bounding box center [905, 331] width 21 height 21
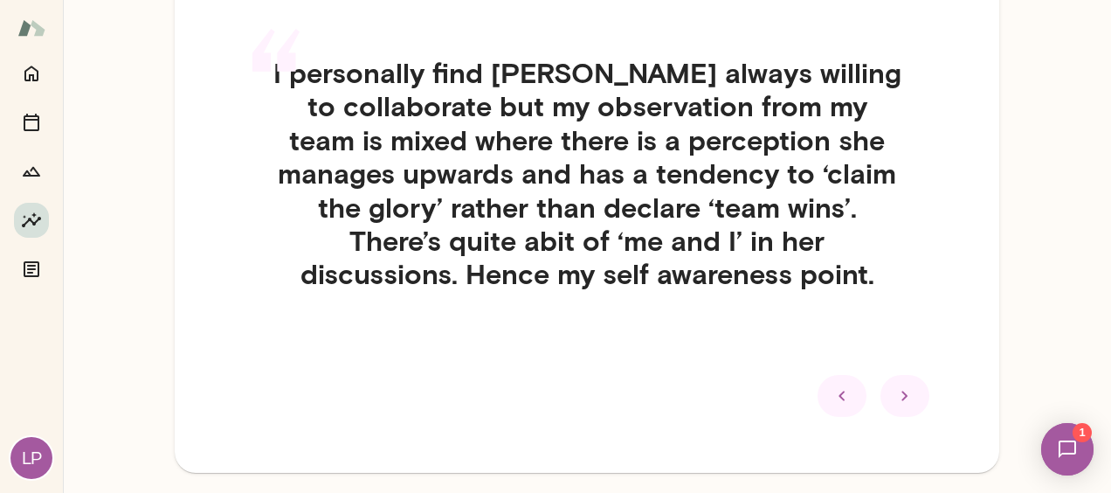
scroll to position [255, 0]
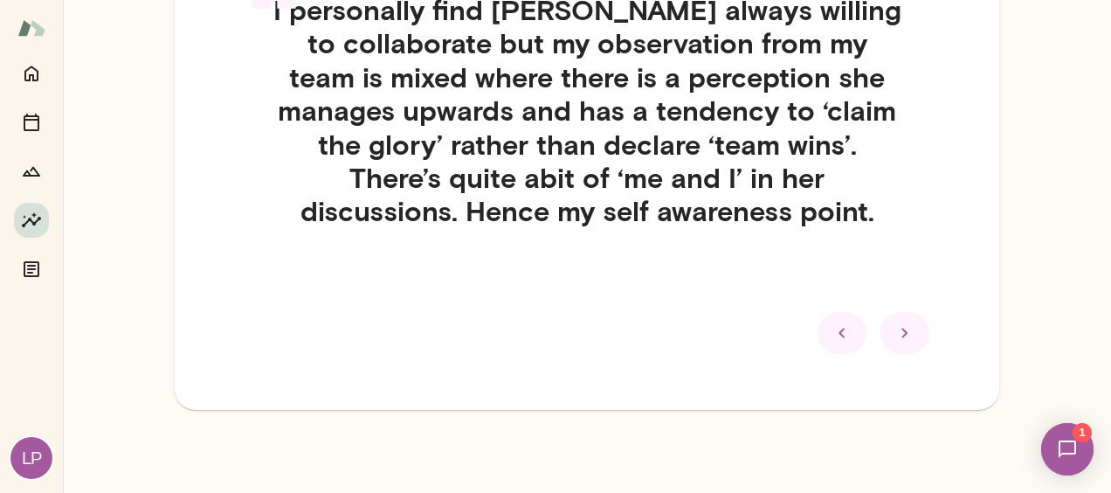
click at [895, 327] on icon at bounding box center [905, 332] width 21 height 21
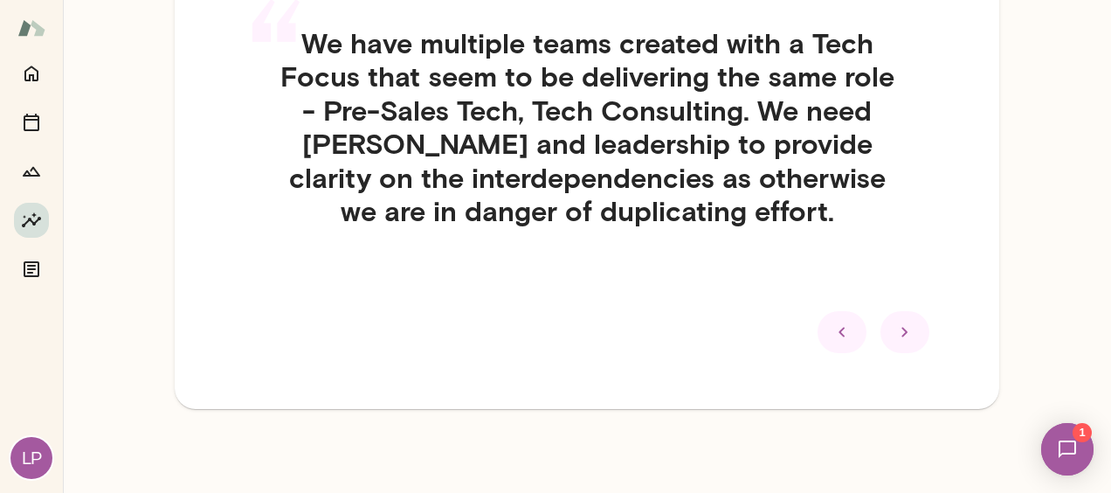
click at [895, 332] on icon at bounding box center [905, 331] width 21 height 21
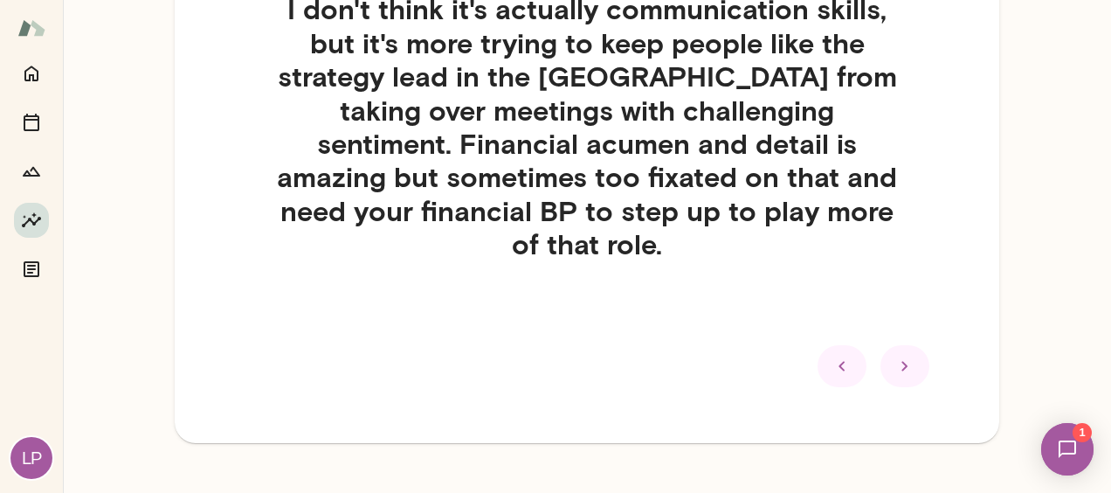
click at [895, 356] on icon at bounding box center [905, 366] width 21 height 21
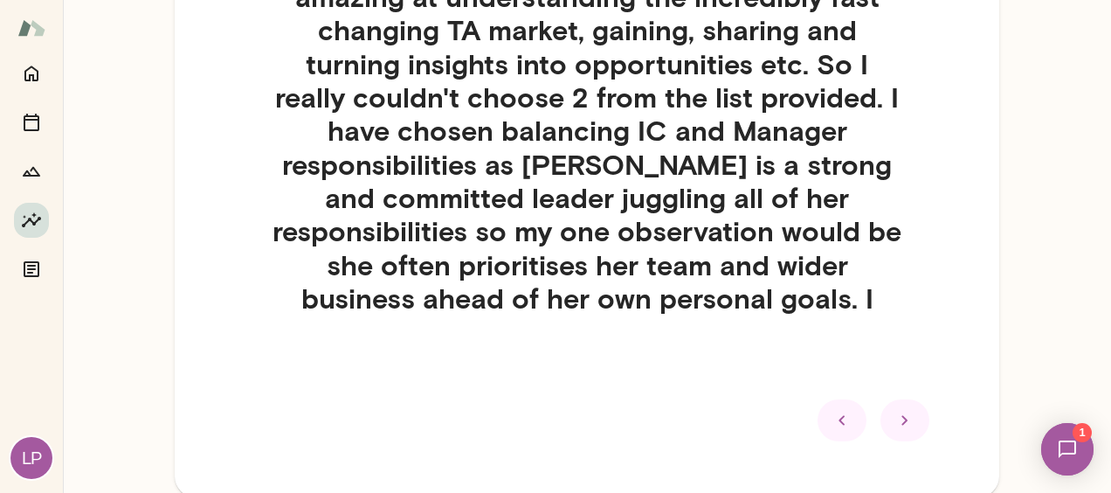
click at [895, 416] on icon at bounding box center [905, 420] width 21 height 21
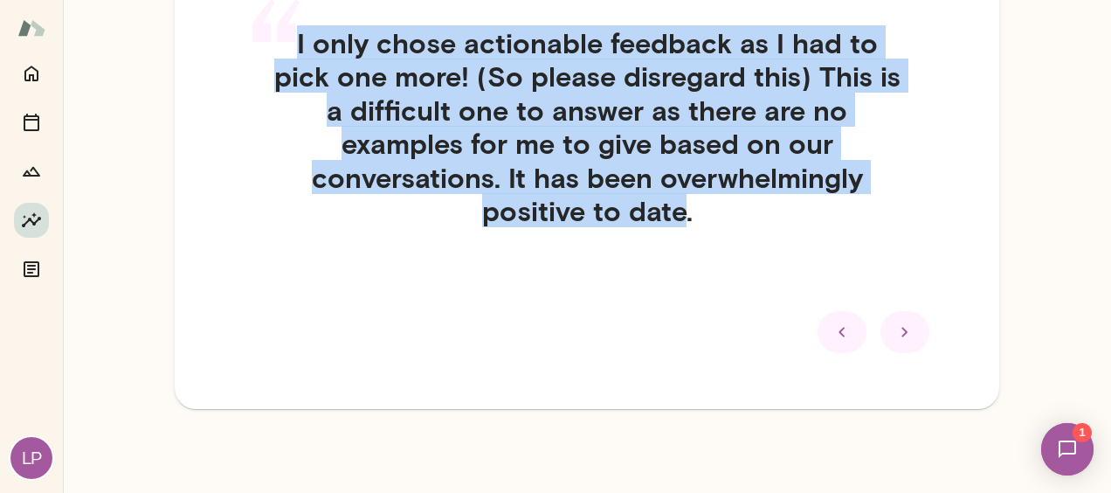
drag, startPoint x: 678, startPoint y: 211, endPoint x: 293, endPoint y: 50, distance: 417.8
click at [293, 50] on div "“ I only chose actionable feedback as I had to pick one more! (So please disreg…" at bounding box center [587, 147] width 713 height 327
copy div "“ I only chose actionable feedback as I had to pick one more! (So please disreg…"
